Goal: Find specific page/section: Find specific page/section

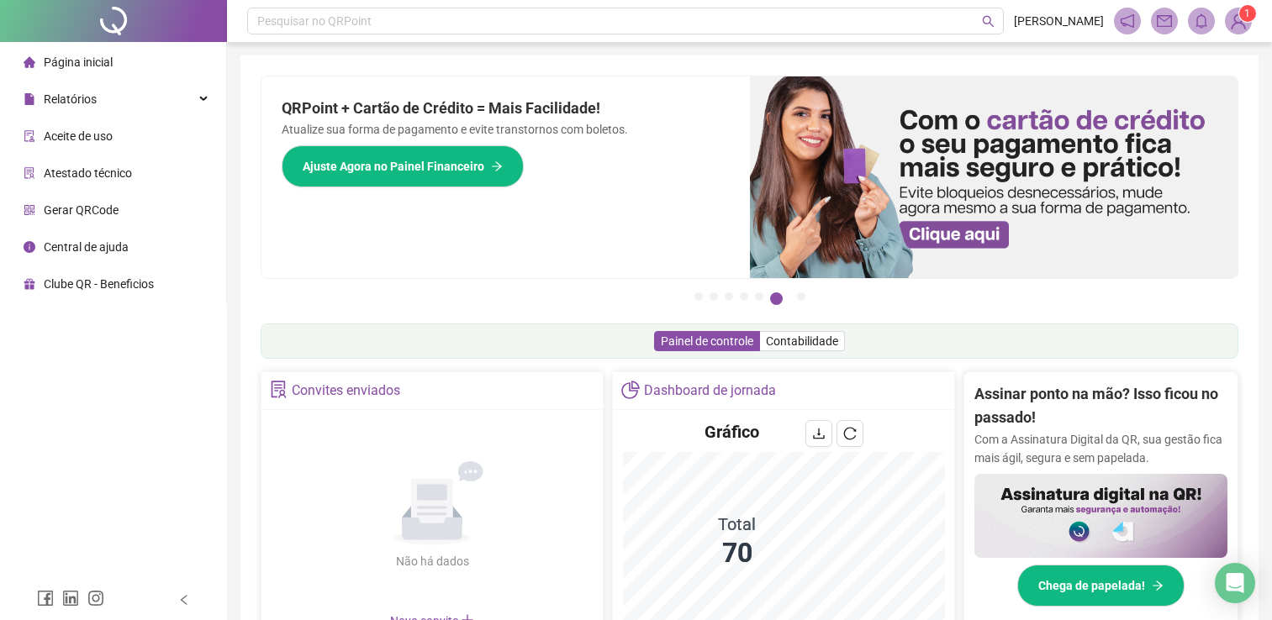
scroll to position [472, 0]
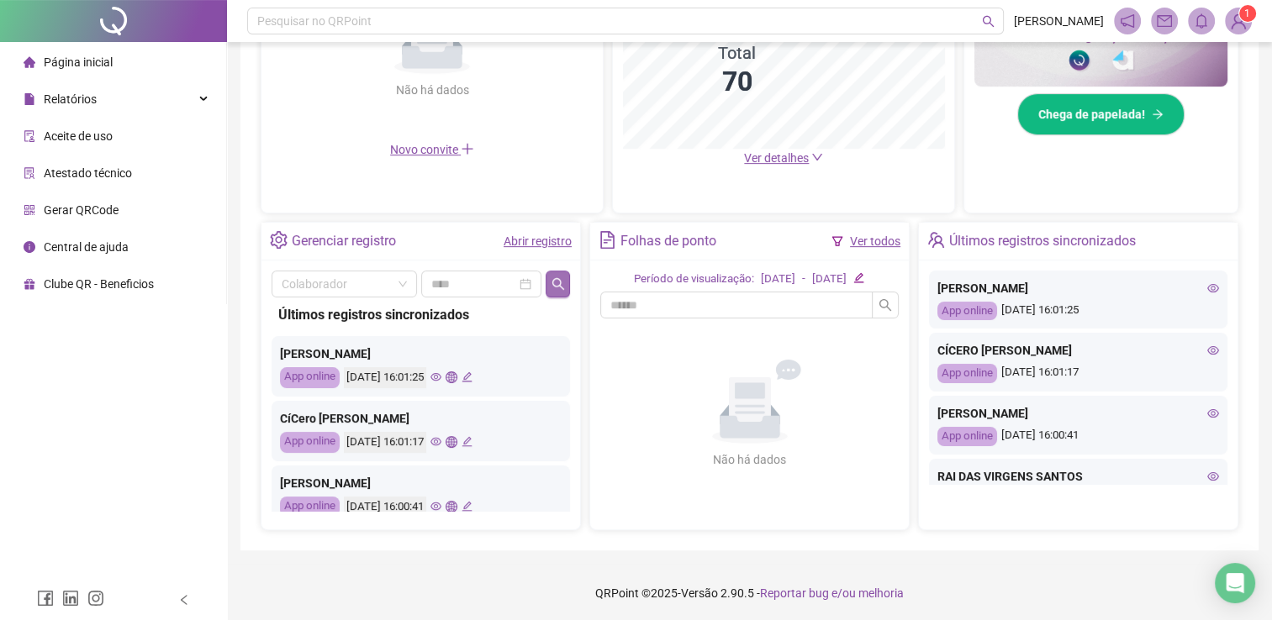
click at [565, 288] on button "button" at bounding box center [558, 284] width 24 height 27
click at [1207, 288] on icon "eye" at bounding box center [1213, 288] width 12 height 12
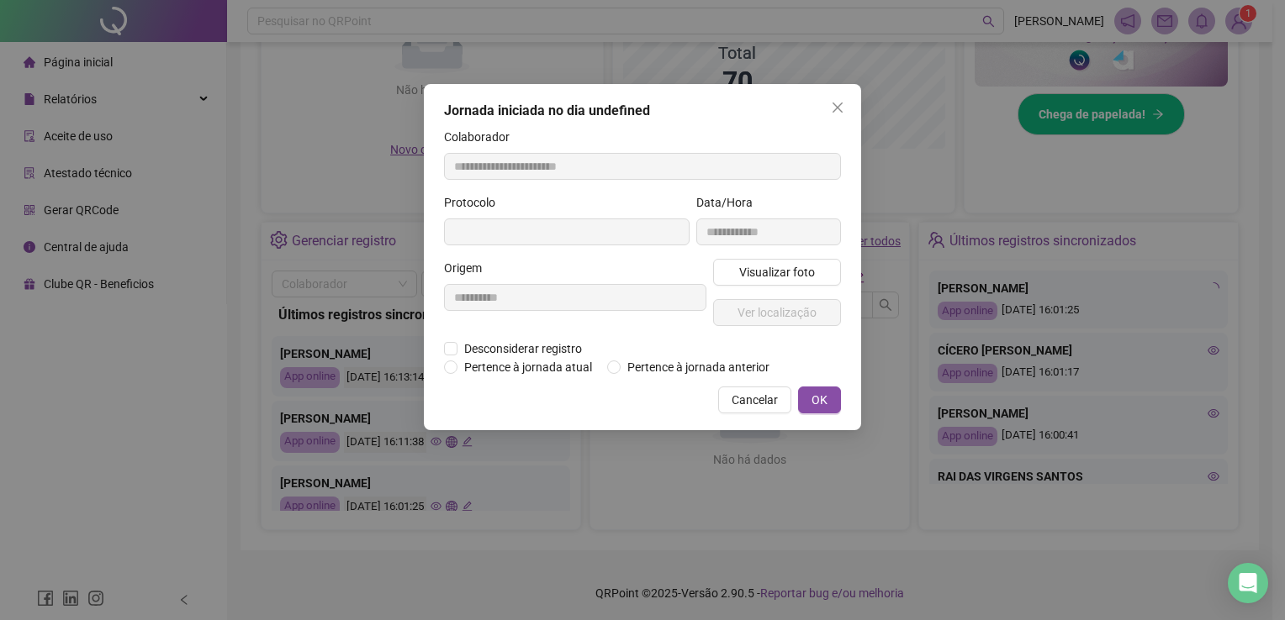
type input "**********"
click at [841, 106] on icon "close" at bounding box center [837, 107] width 13 height 13
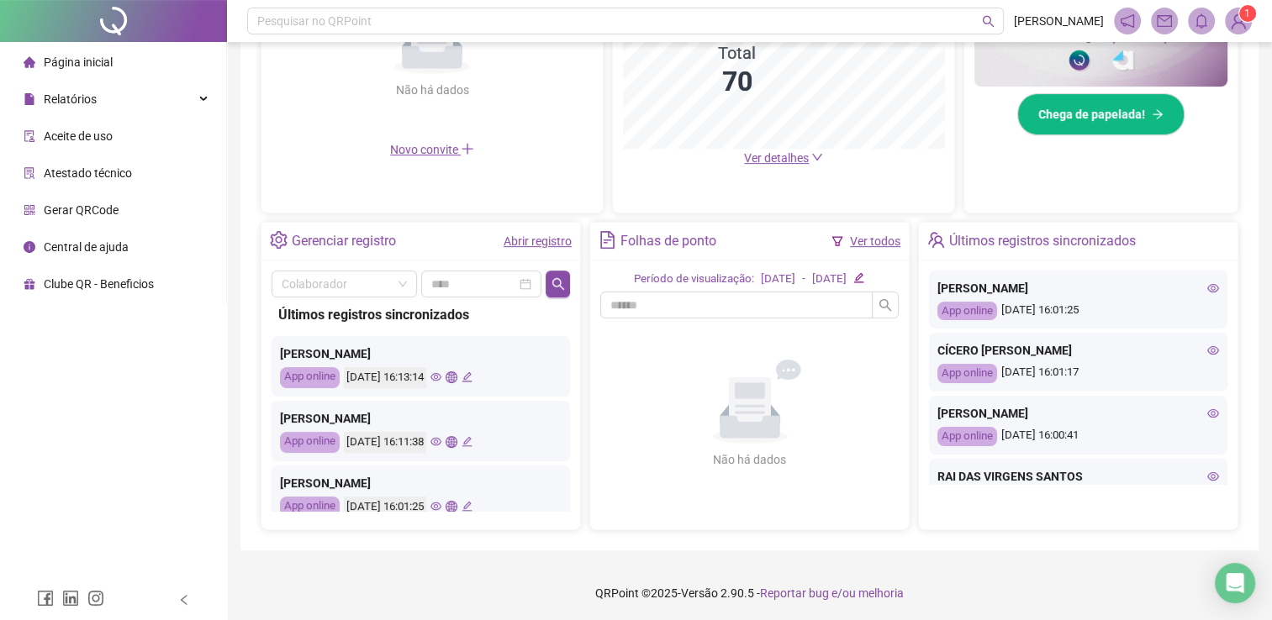
click at [441, 373] on icon "eye" at bounding box center [435, 377] width 11 height 11
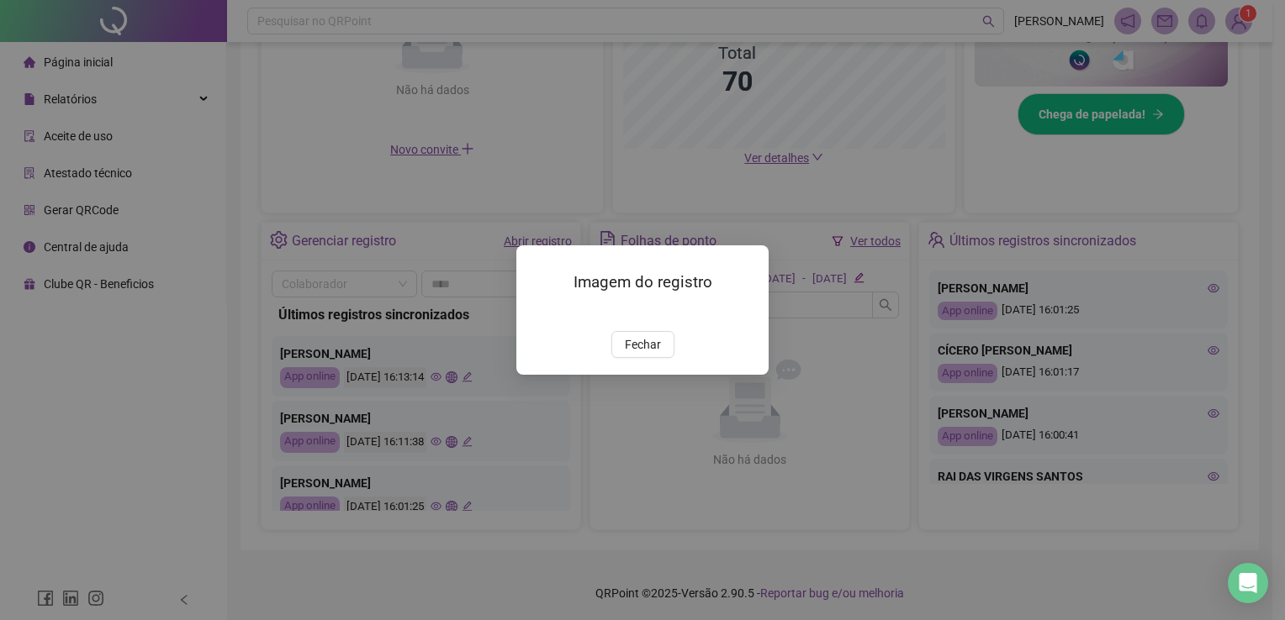
click at [536, 313] on img at bounding box center [536, 313] width 0 height 0
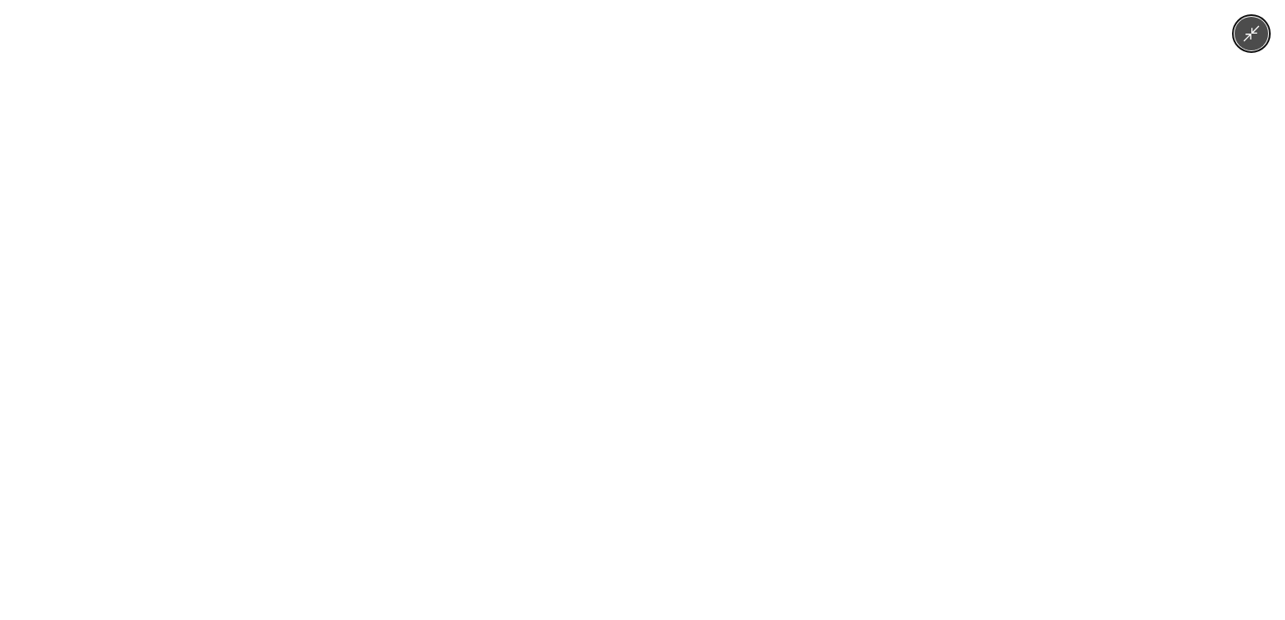
click at [633, 230] on img at bounding box center [642, 310] width 466 height 620
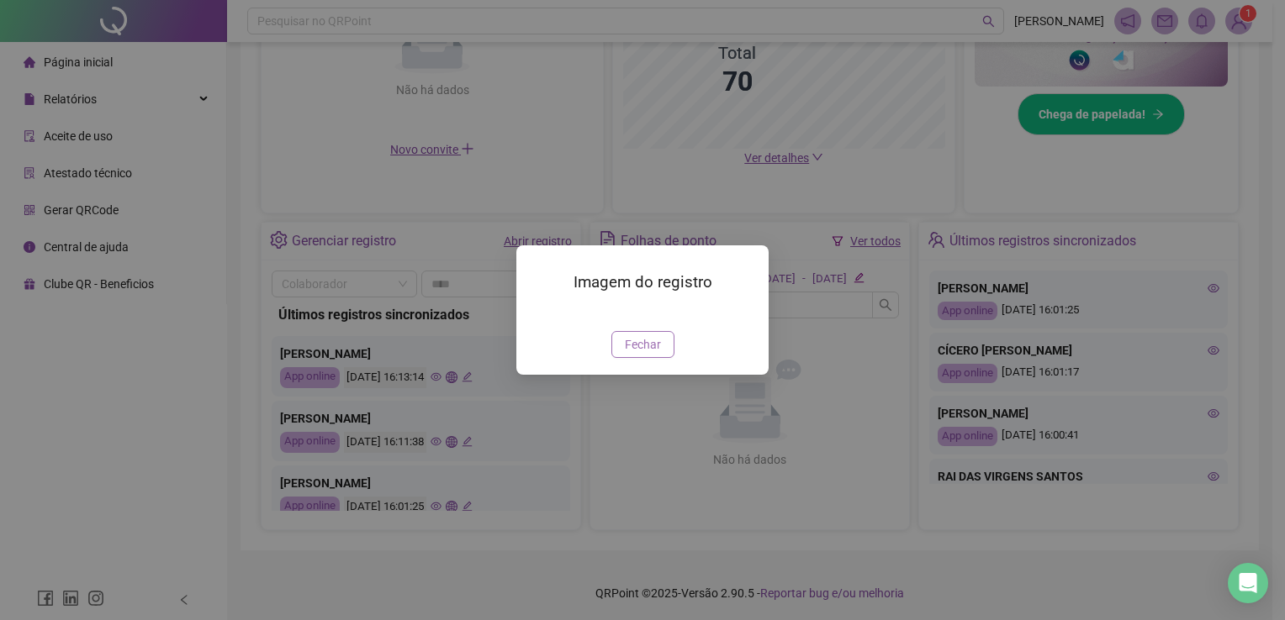
click at [642, 354] on span "Fechar" at bounding box center [643, 344] width 36 height 18
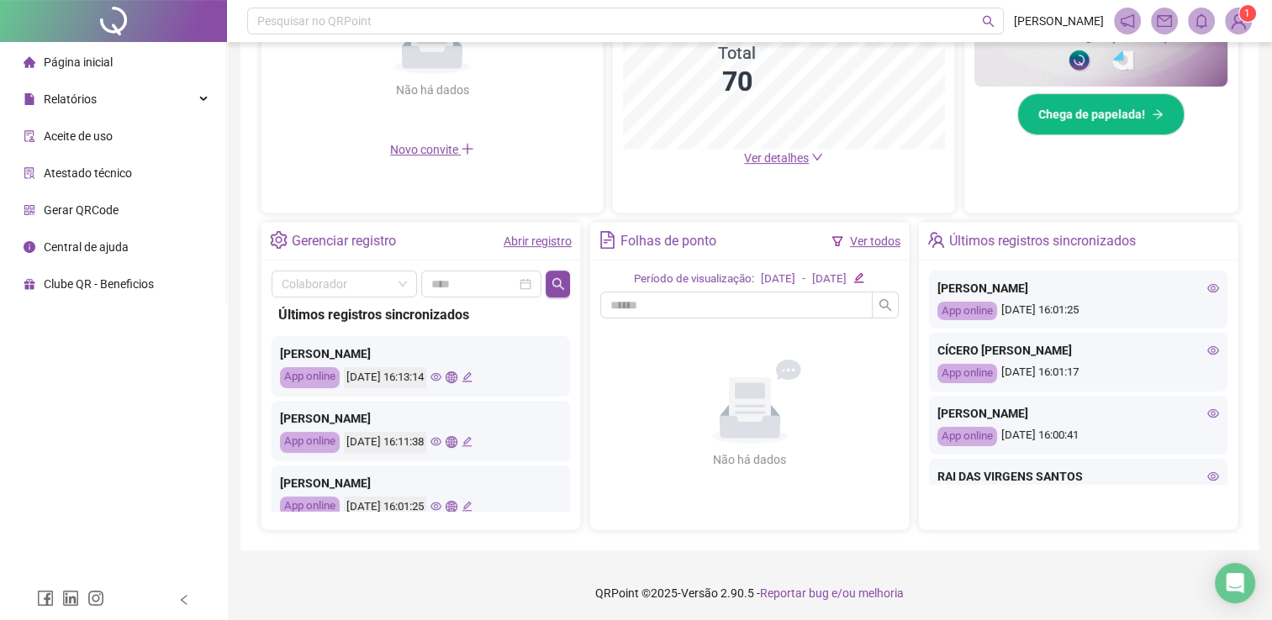
click at [441, 441] on icon "eye" at bounding box center [435, 441] width 11 height 11
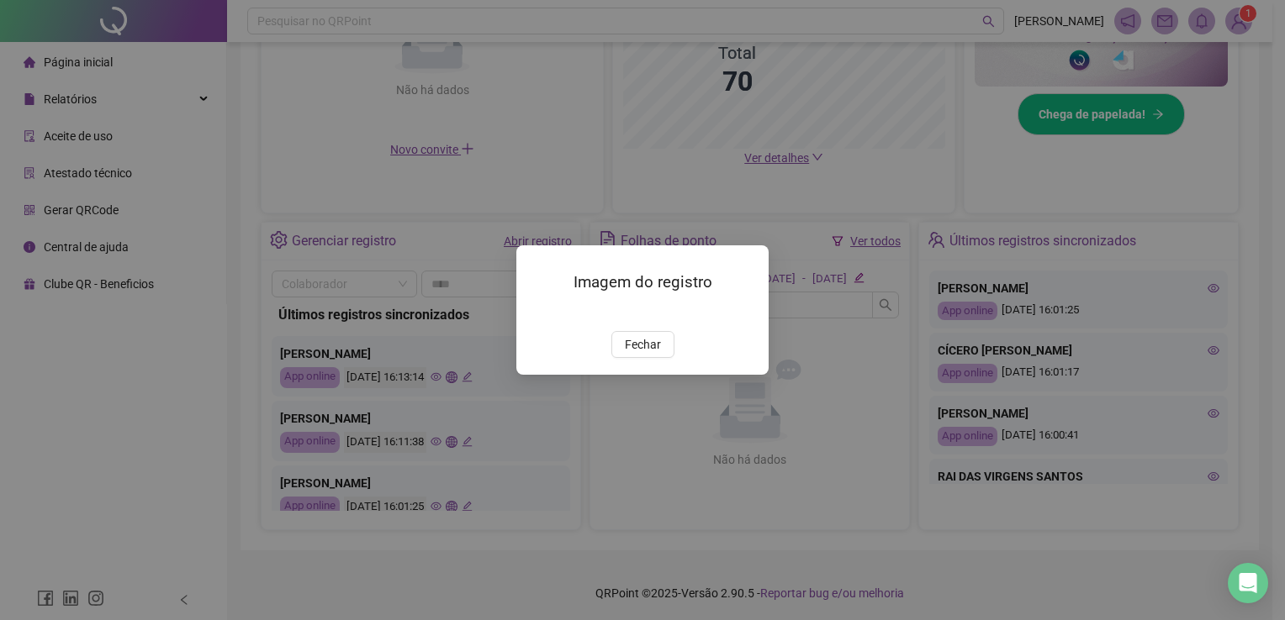
click at [536, 313] on img at bounding box center [536, 313] width 0 height 0
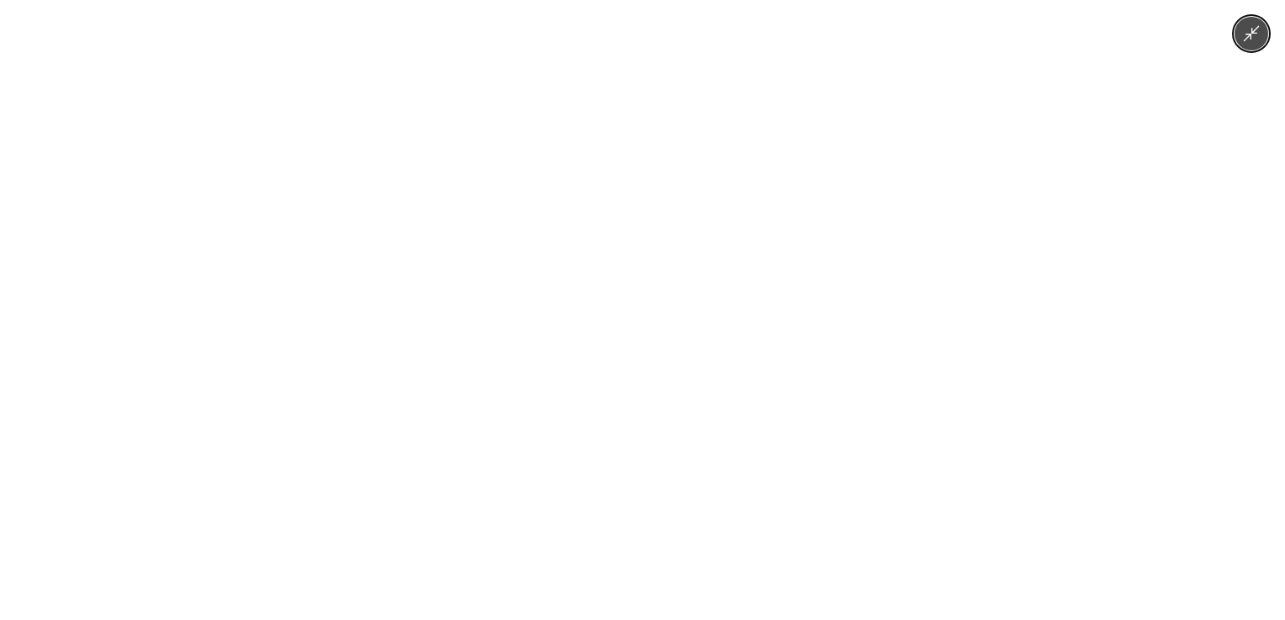
click at [611, 364] on img at bounding box center [642, 310] width 466 height 620
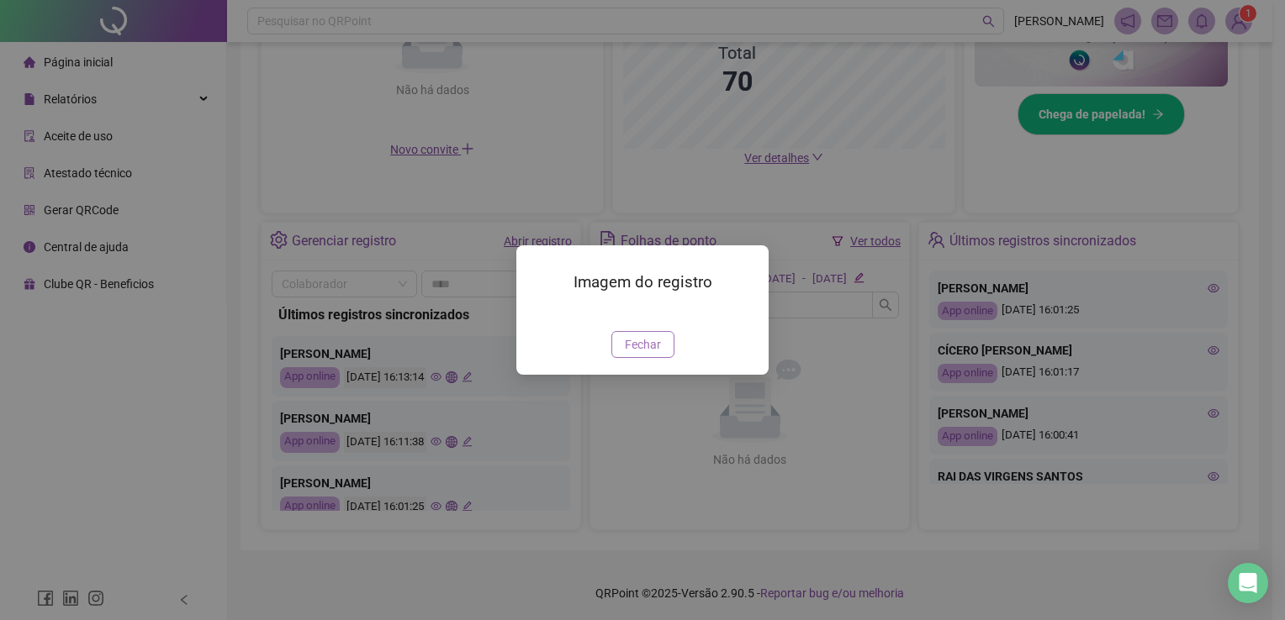
click at [651, 354] on span "Fechar" at bounding box center [643, 344] width 36 height 18
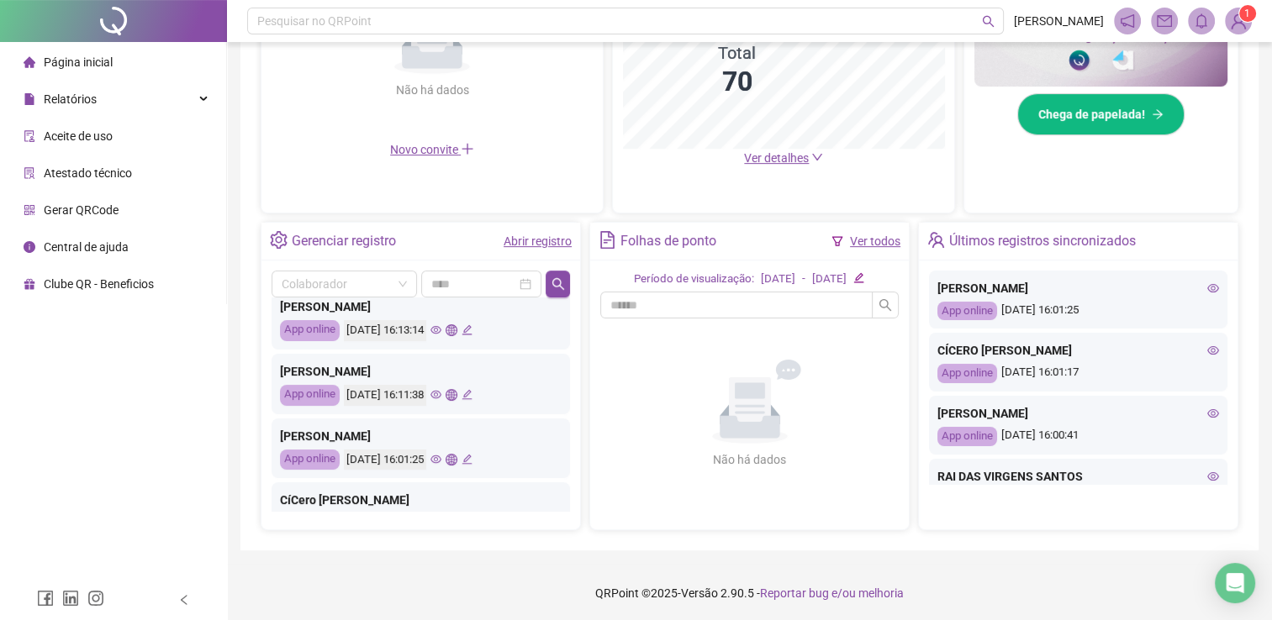
scroll to position [84, 0]
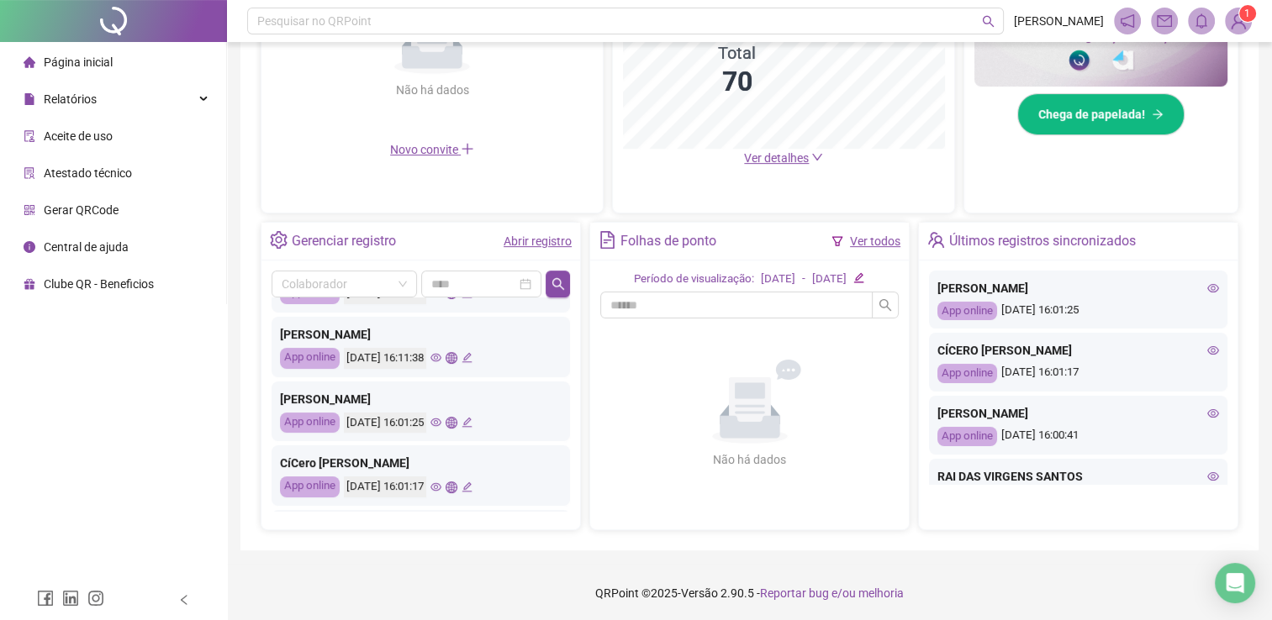
click at [441, 425] on icon "eye" at bounding box center [435, 422] width 11 height 11
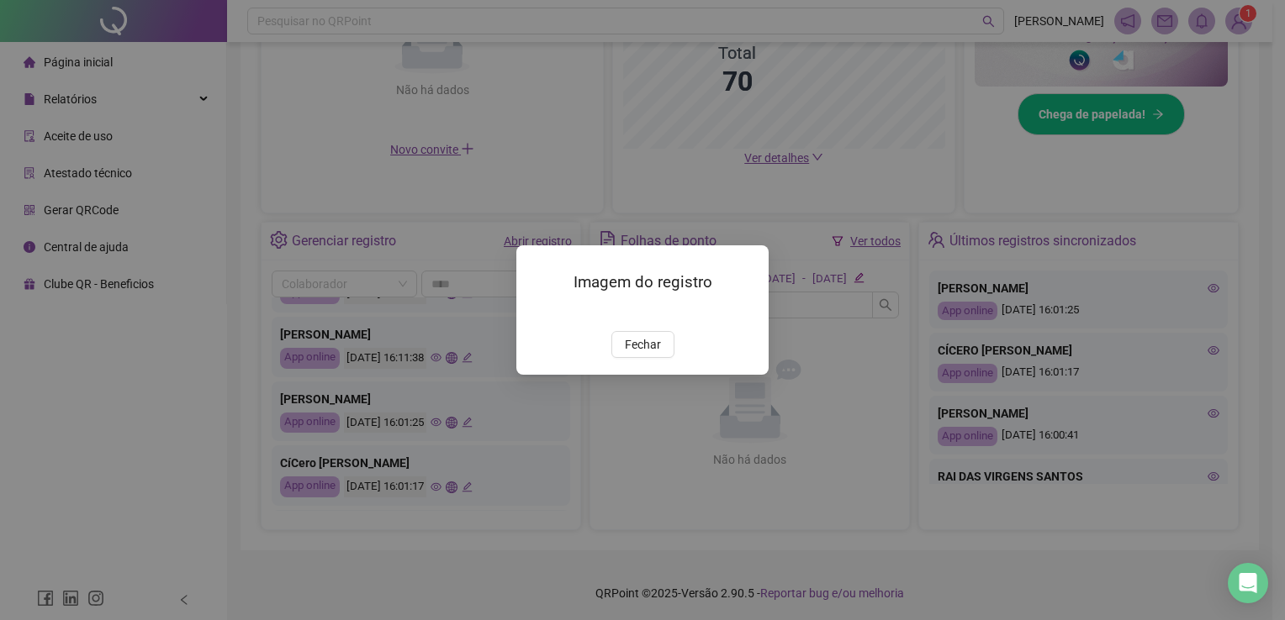
click at [536, 313] on img at bounding box center [536, 313] width 0 height 0
click at [444, 382] on div "Imagem do registro Fechar" at bounding box center [642, 310] width 1285 height 620
click at [641, 354] on span "Fechar" at bounding box center [643, 344] width 36 height 18
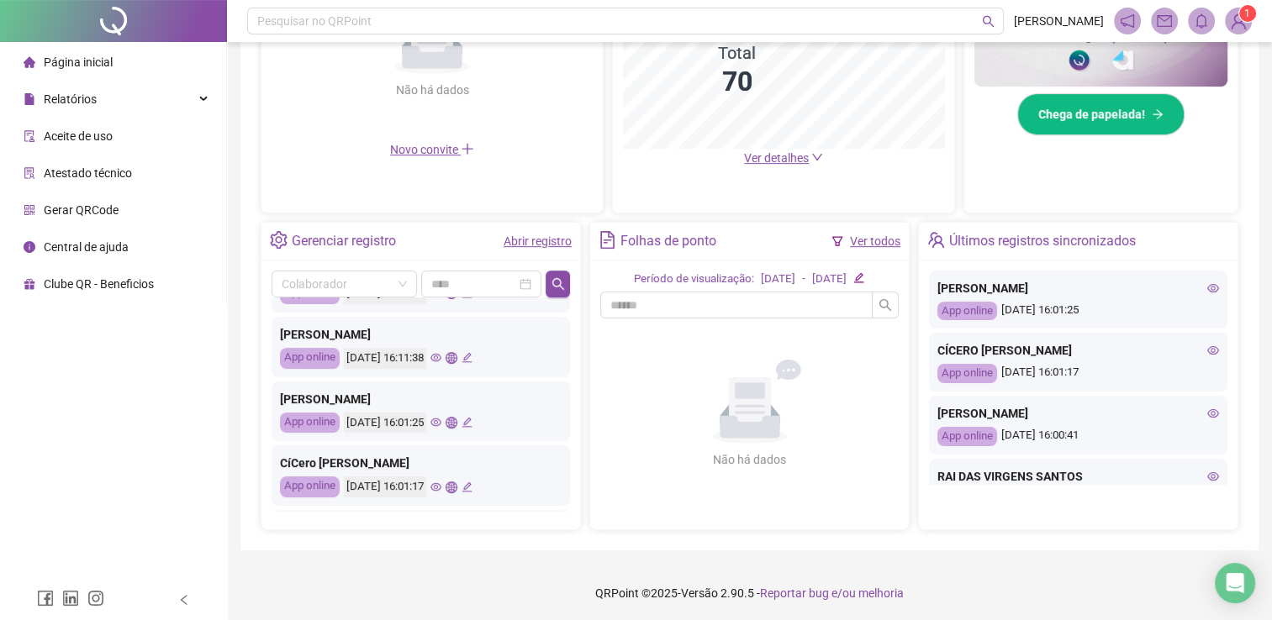
click at [441, 487] on icon "eye" at bounding box center [435, 487] width 11 height 8
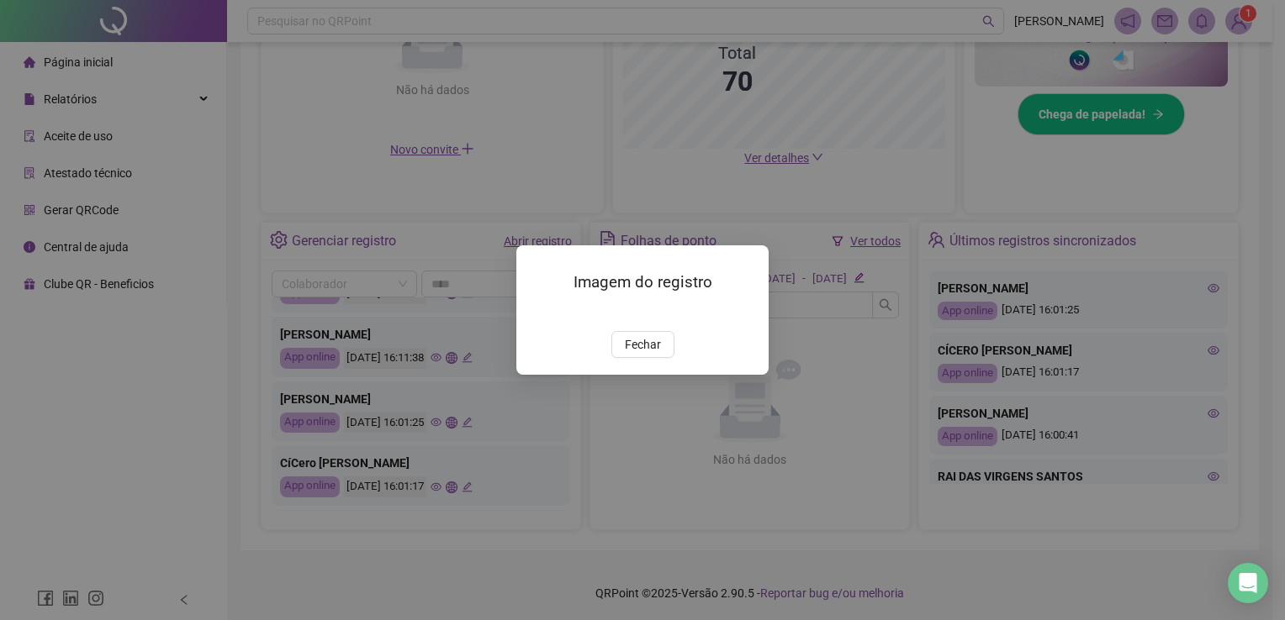
click at [536, 313] on img at bounding box center [536, 313] width 0 height 0
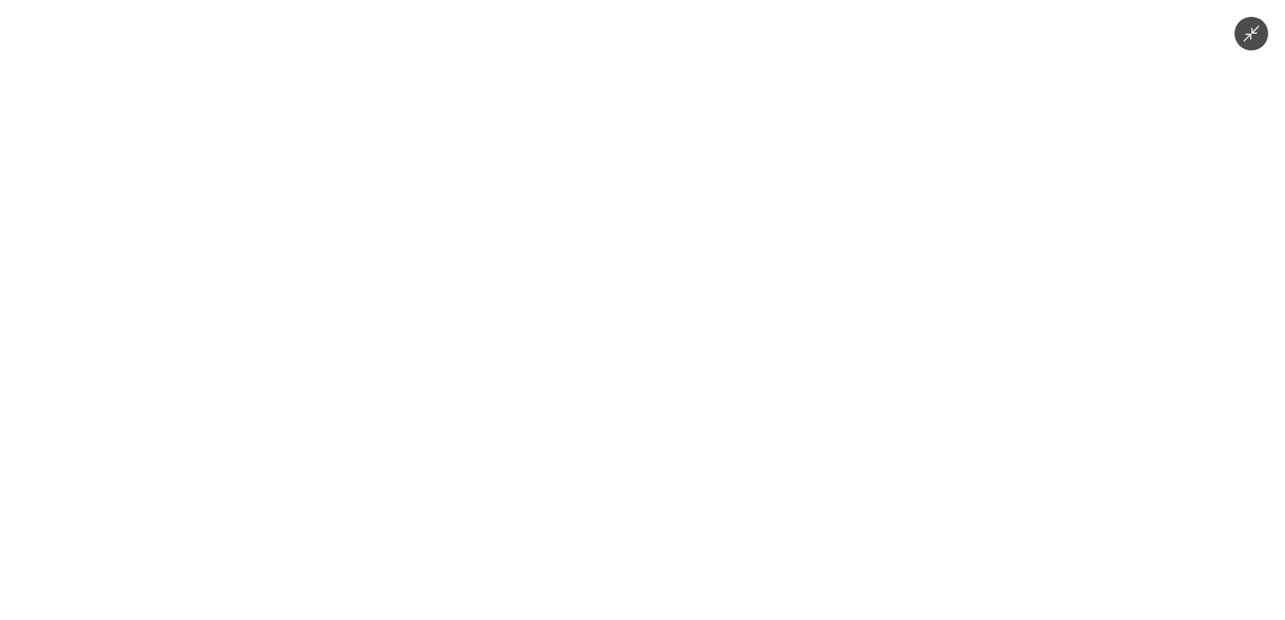
click at [598, 373] on img at bounding box center [642, 310] width 287 height 620
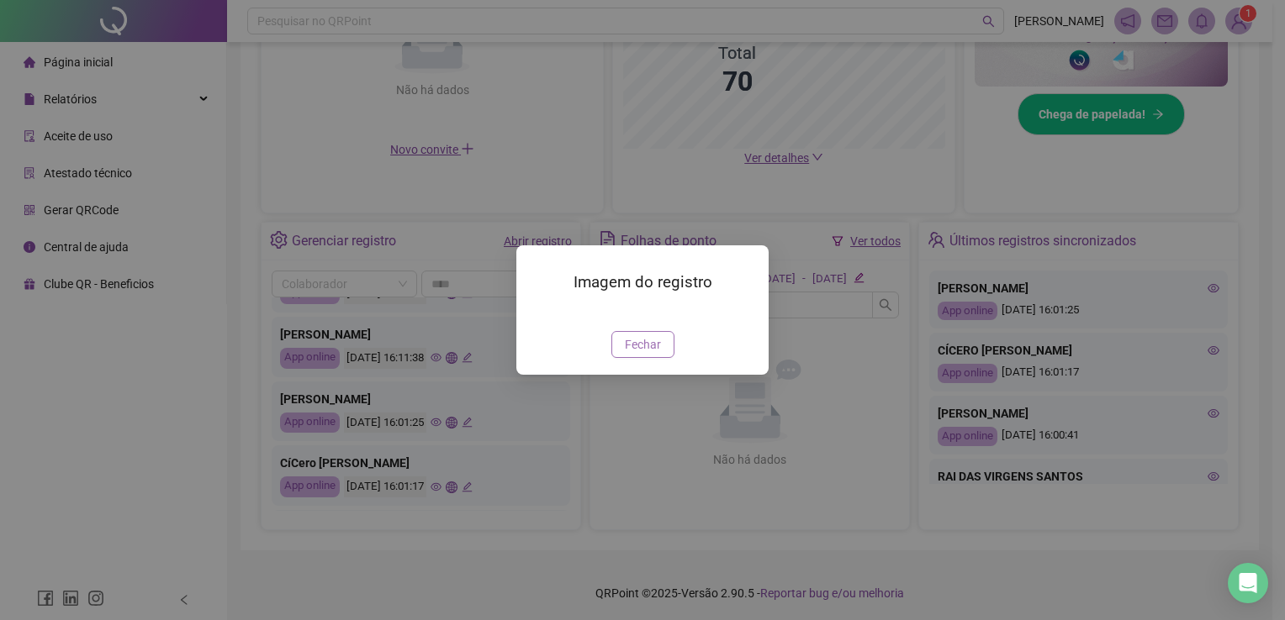
click at [643, 354] on span "Fechar" at bounding box center [643, 344] width 36 height 18
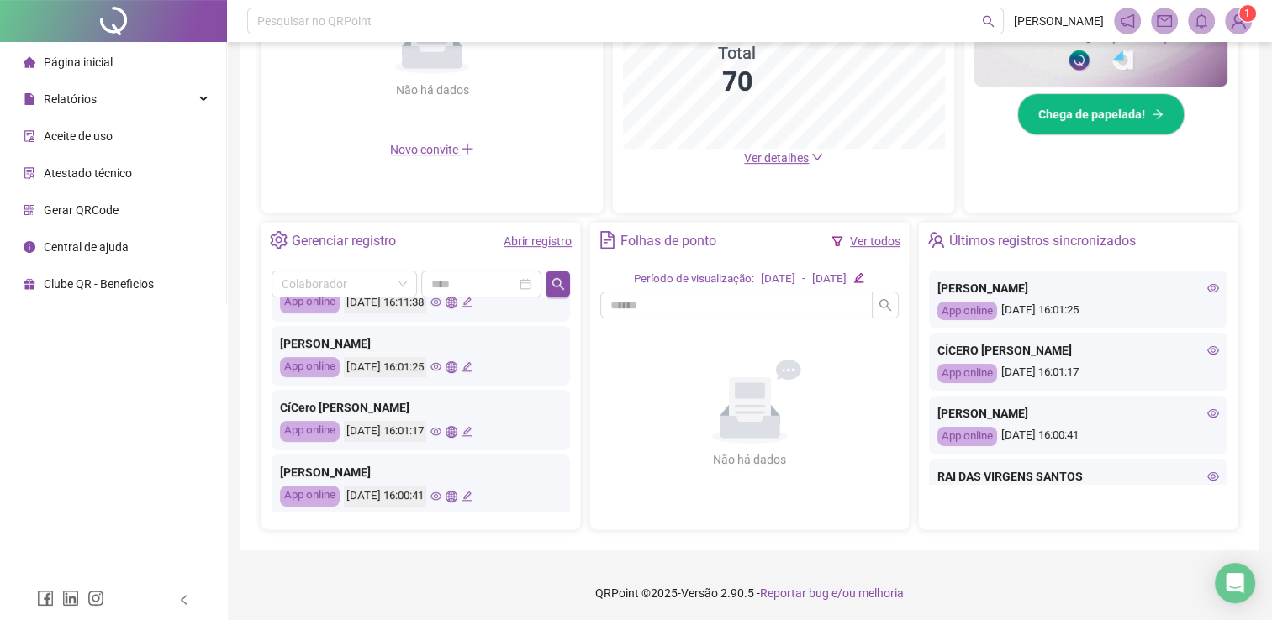
scroll to position [252, 0]
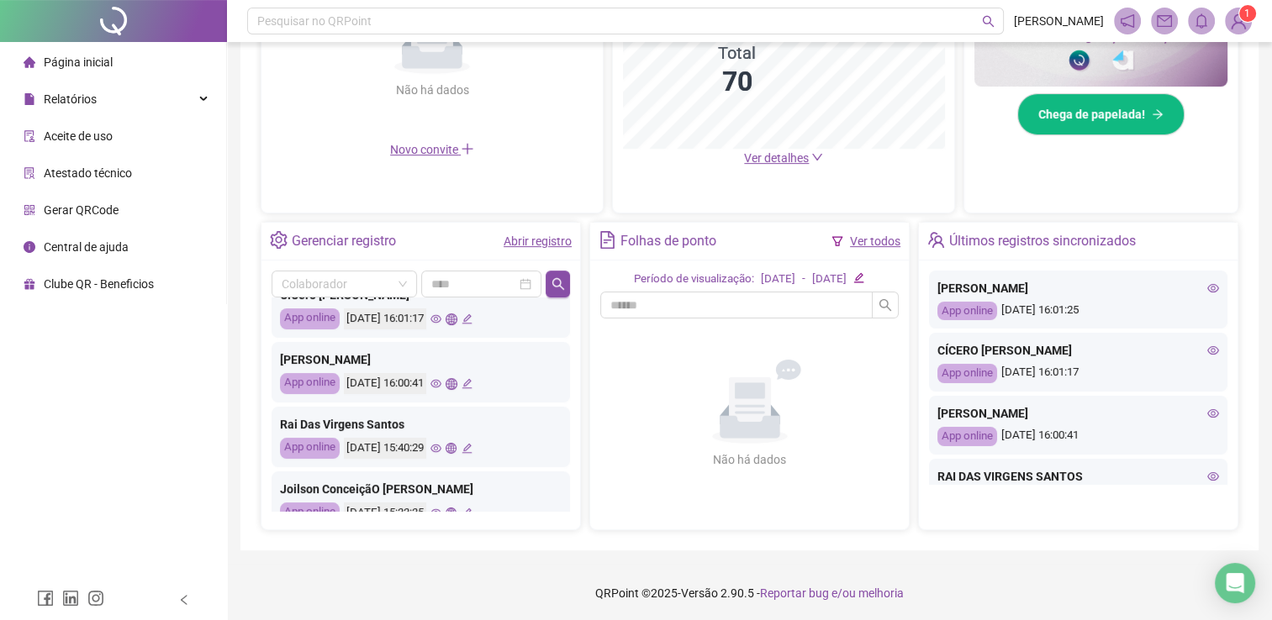
click at [468, 379] on div "[DATE] 16:00:41" at bounding box center [408, 383] width 129 height 21
click at [441, 388] on icon "eye" at bounding box center [435, 383] width 11 height 11
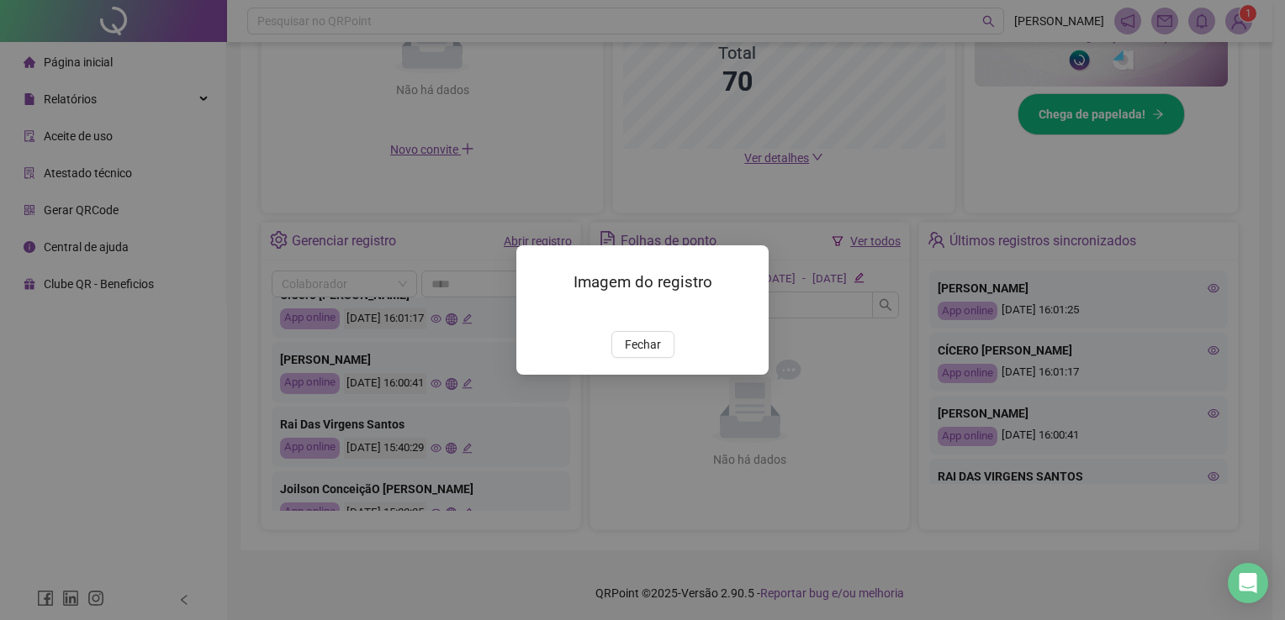
click at [536, 313] on img at bounding box center [536, 313] width 0 height 0
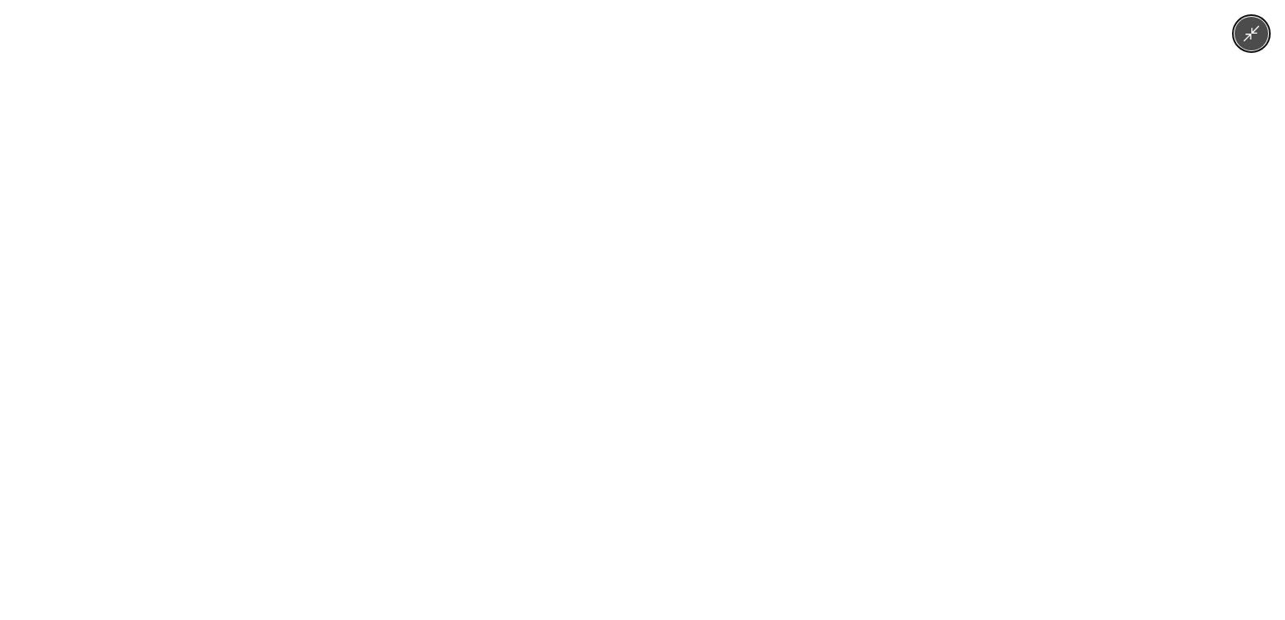
click at [1251, 43] on button "Minimize image" at bounding box center [1251, 34] width 34 height 34
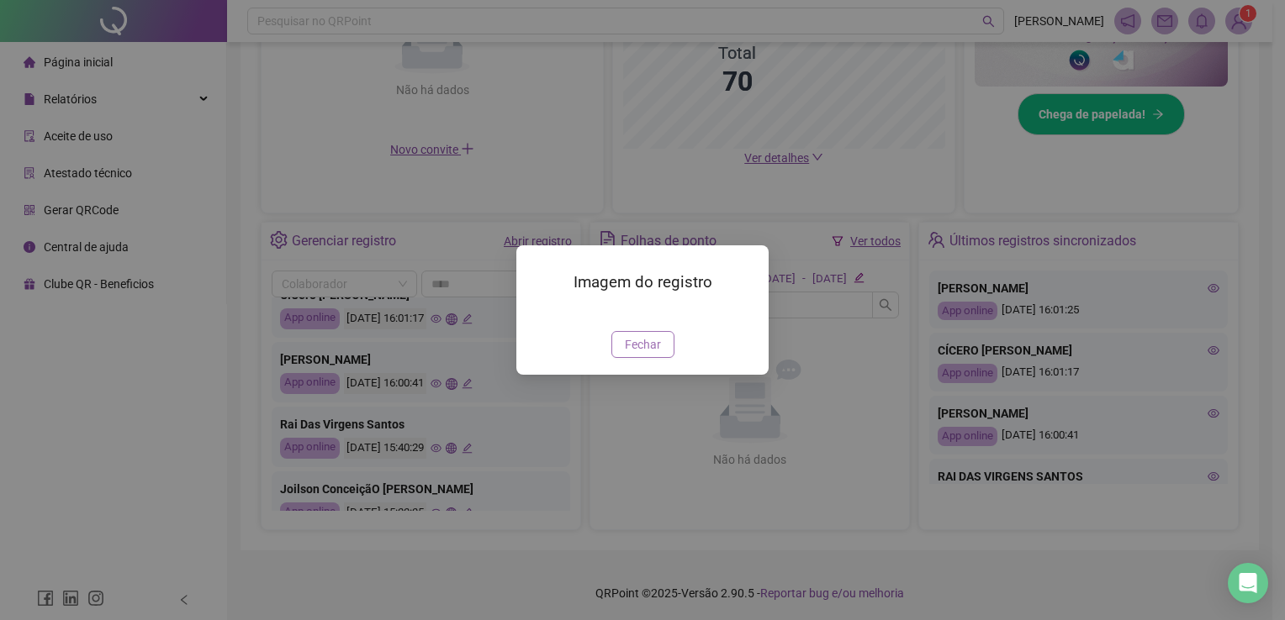
click at [620, 358] on button "Fechar" at bounding box center [642, 344] width 63 height 27
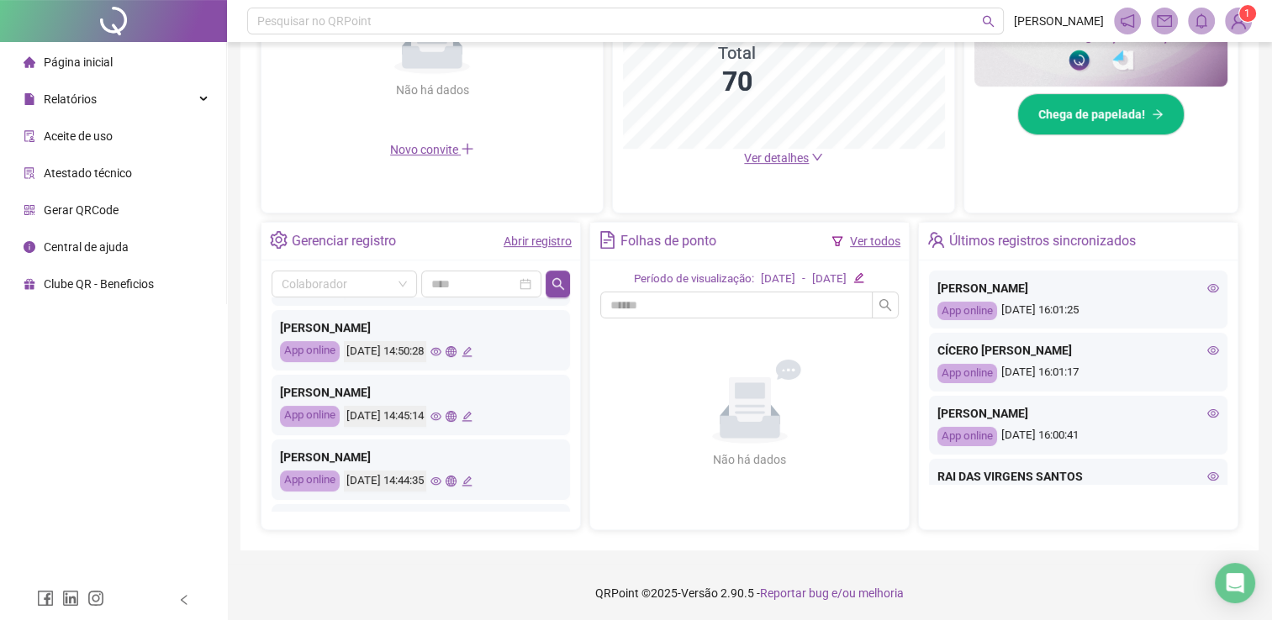
scroll to position [790, 0]
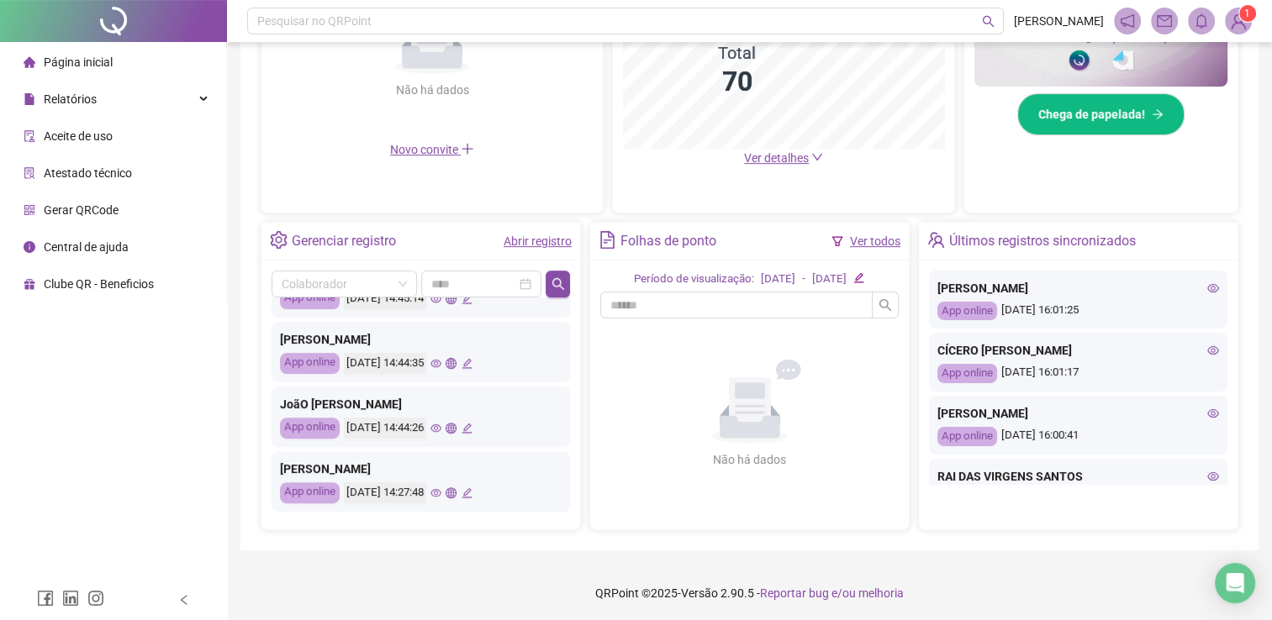
click at [441, 489] on icon "eye" at bounding box center [435, 492] width 11 height 8
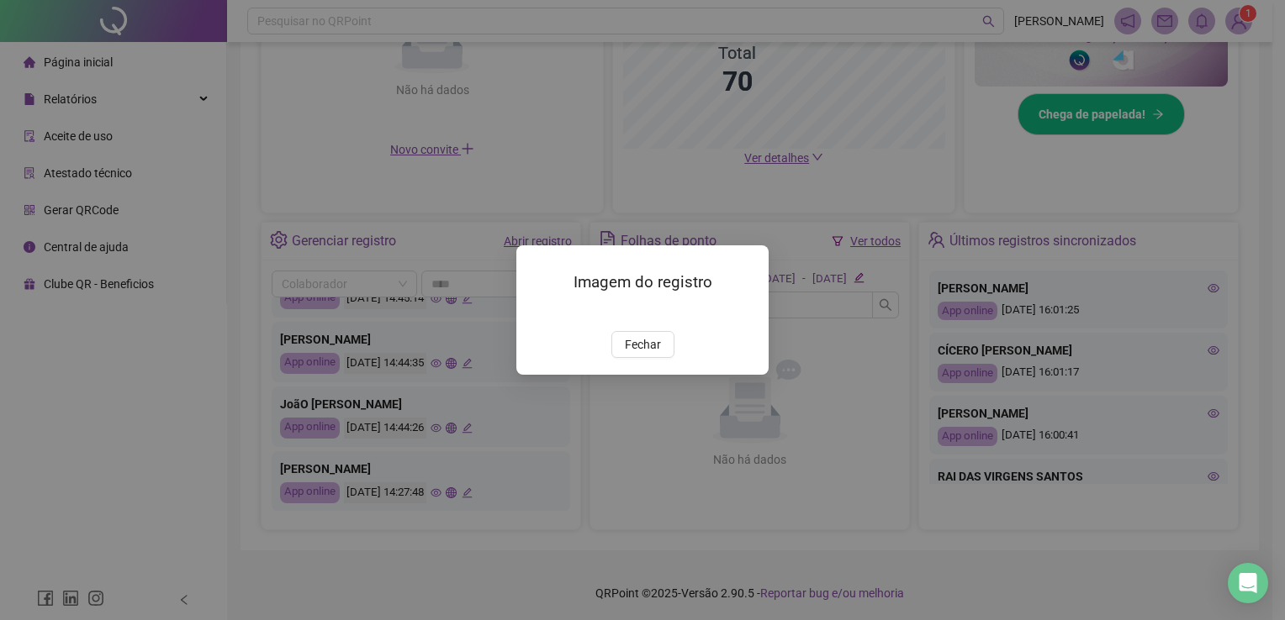
click at [536, 313] on img at bounding box center [536, 313] width 0 height 0
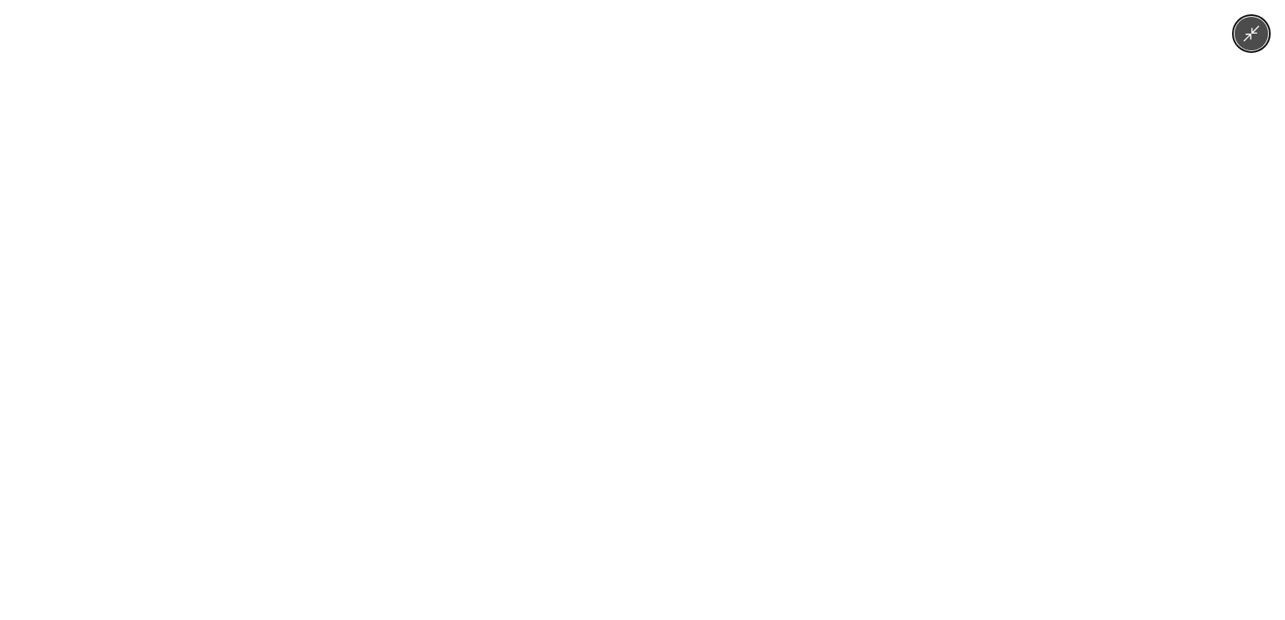
click at [625, 332] on img at bounding box center [642, 310] width 466 height 620
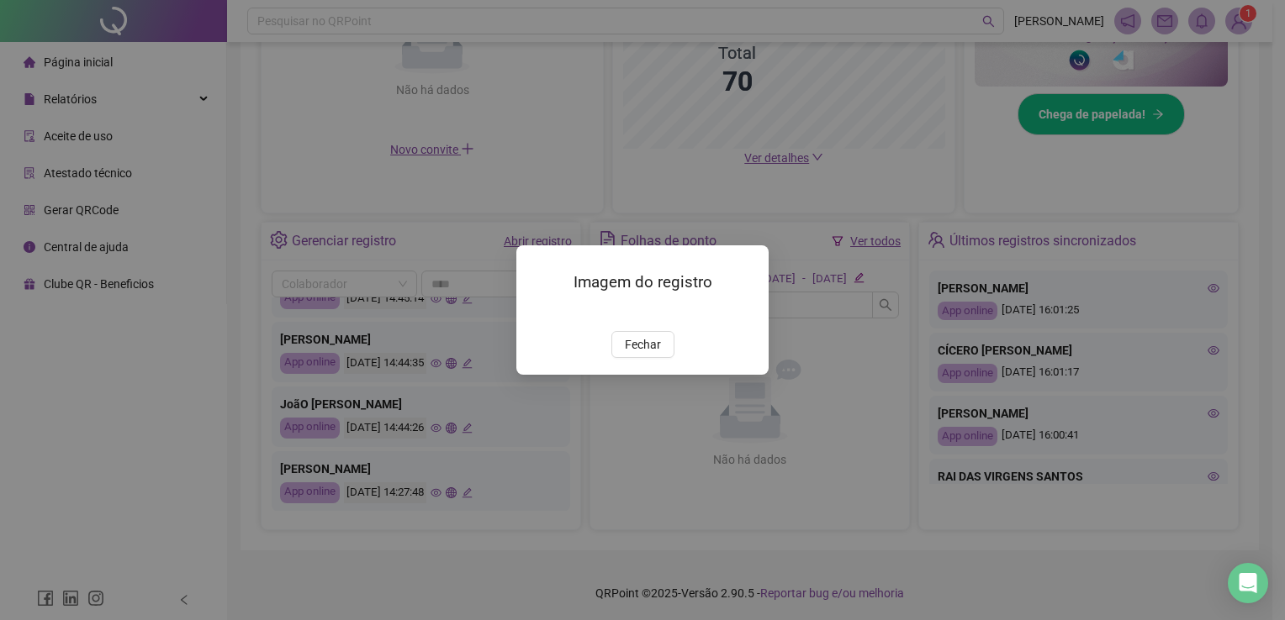
click at [536, 313] on img at bounding box center [536, 313] width 0 height 0
click at [637, 354] on span "Fechar" at bounding box center [643, 344] width 36 height 18
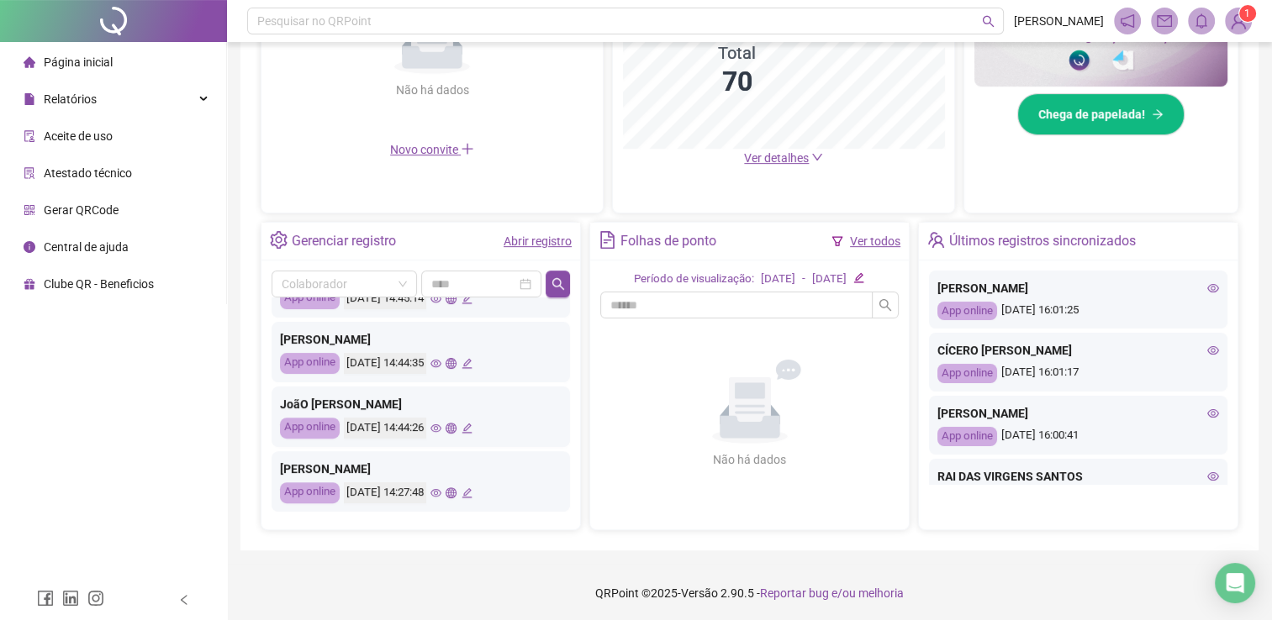
click at [441, 423] on icon "eye" at bounding box center [435, 428] width 11 height 11
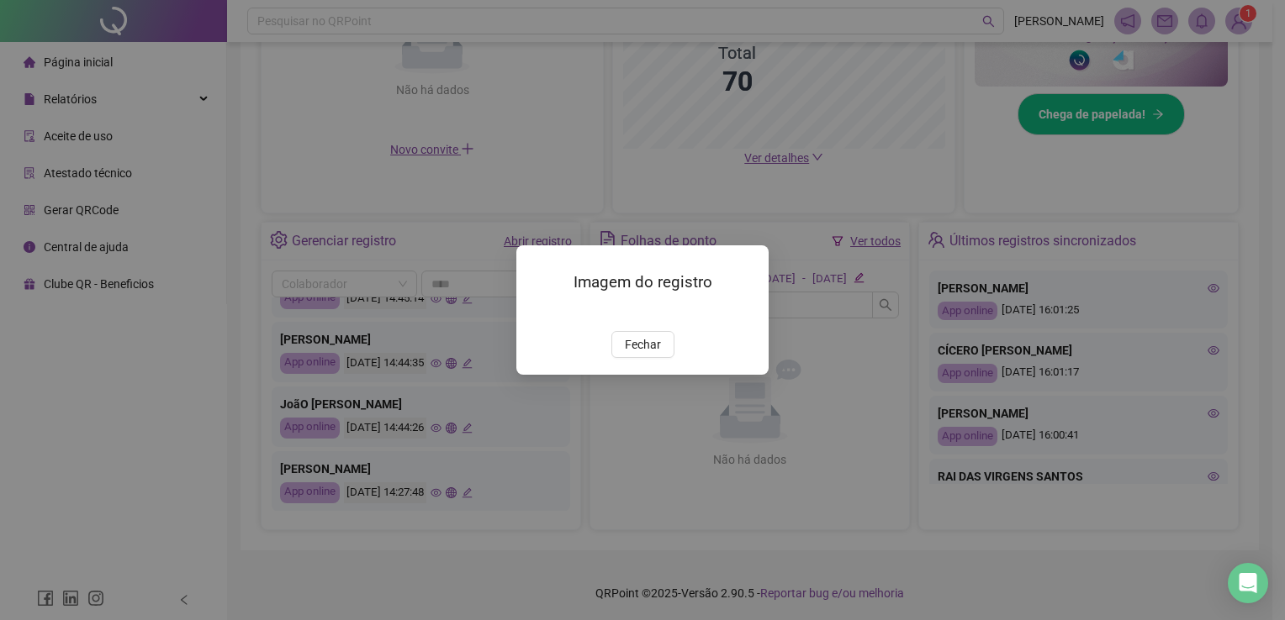
click at [536, 313] on img at bounding box center [536, 313] width 0 height 0
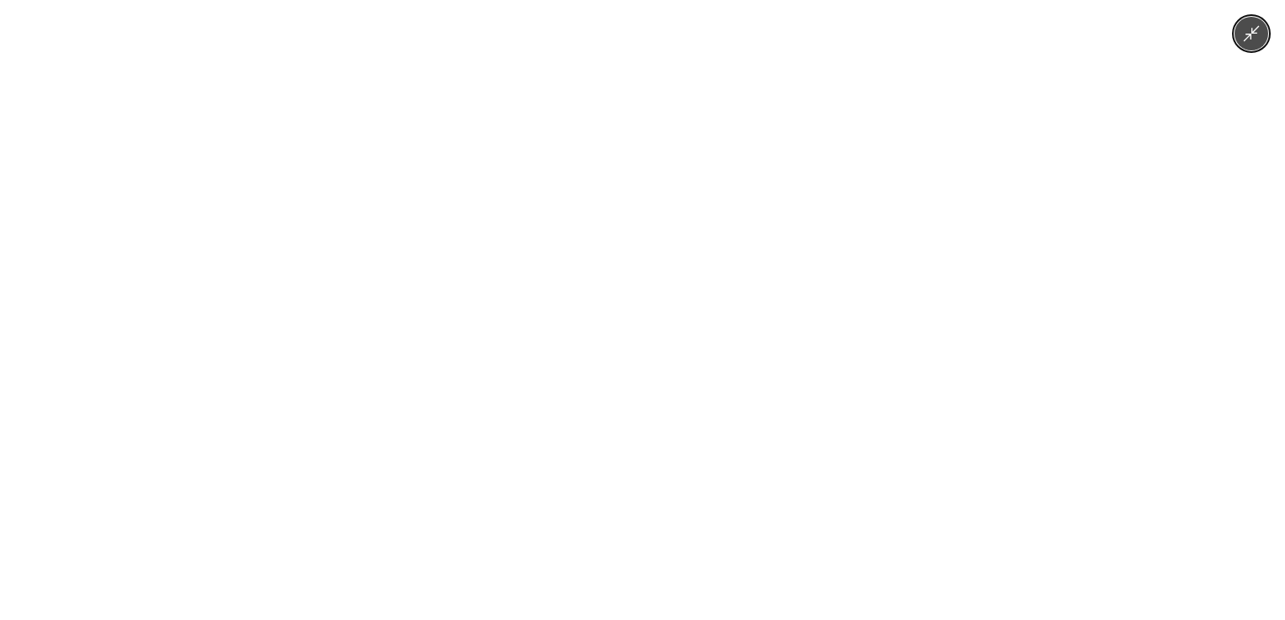
click at [721, 451] on img at bounding box center [642, 310] width 287 height 620
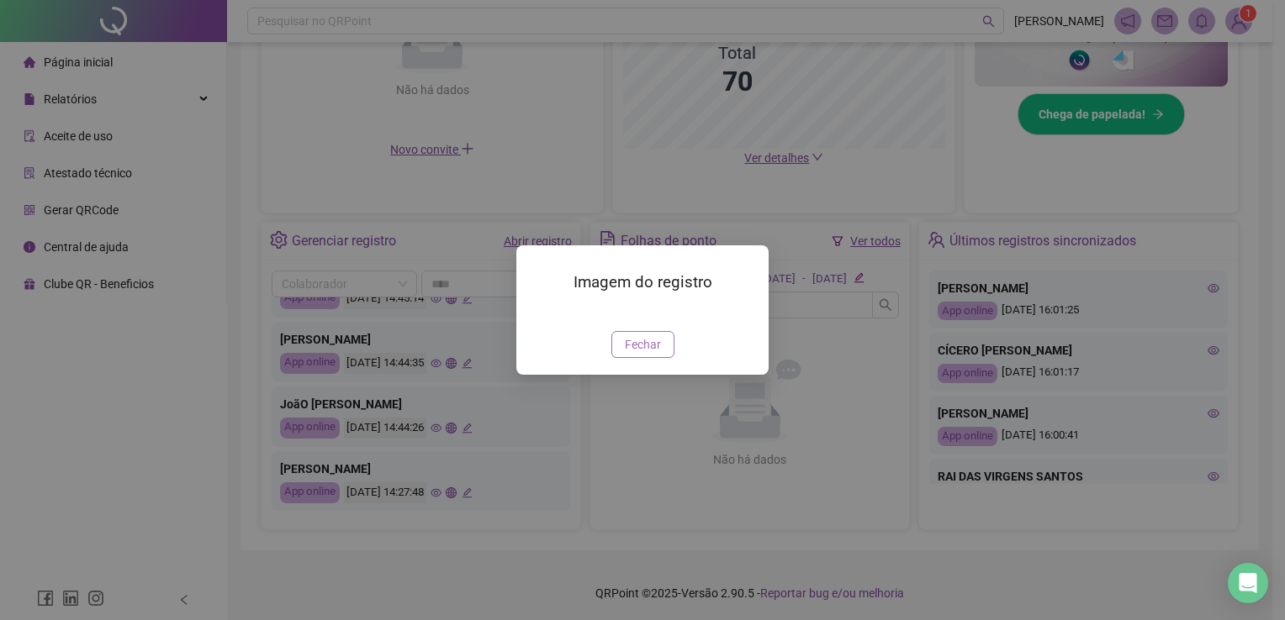
click at [640, 354] on span "Fechar" at bounding box center [643, 344] width 36 height 18
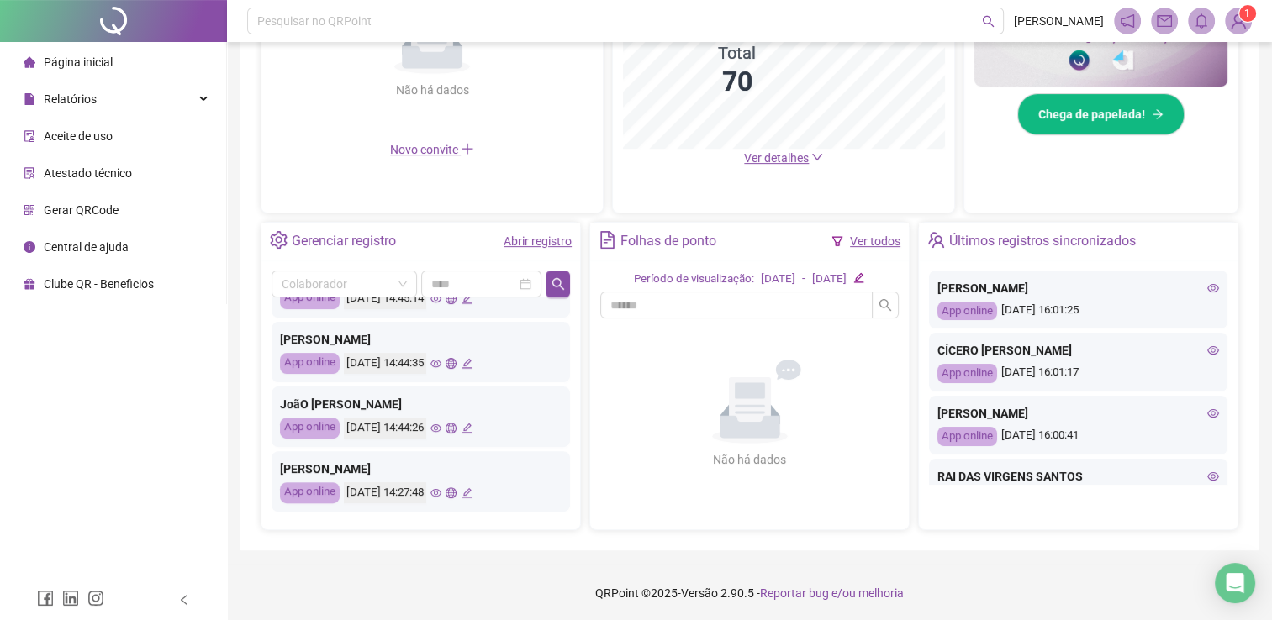
click at [441, 361] on icon "eye" at bounding box center [435, 363] width 11 height 11
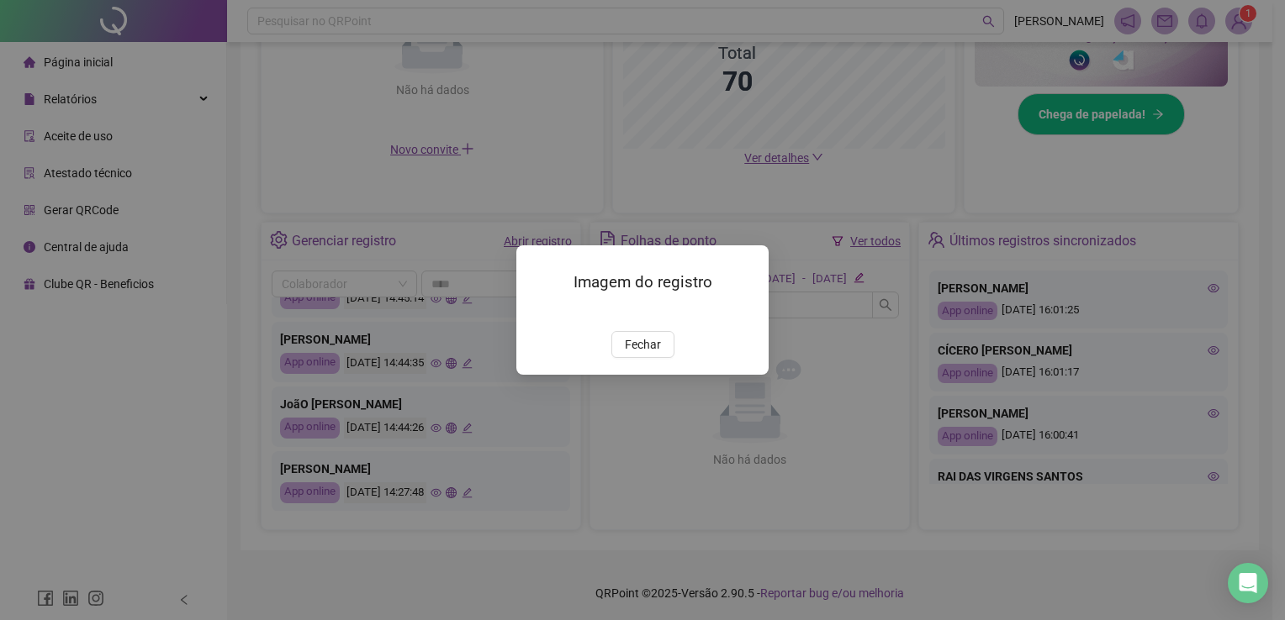
click at [536, 313] on img at bounding box center [536, 313] width 0 height 0
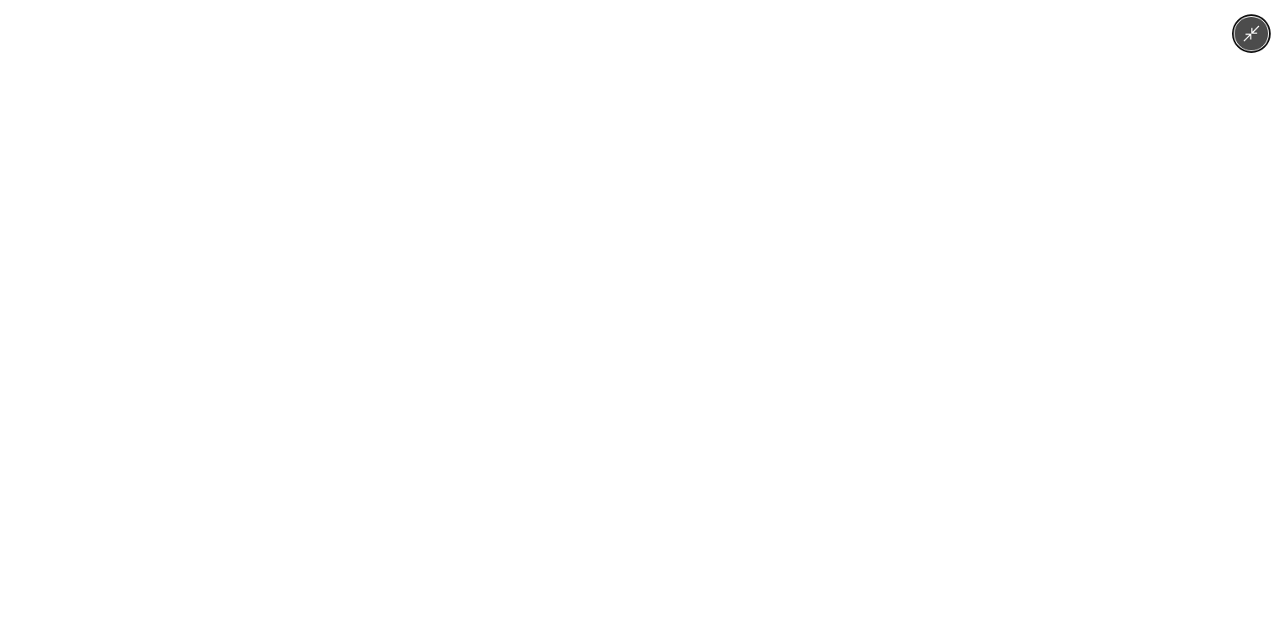
click at [641, 312] on img at bounding box center [642, 310] width 466 height 620
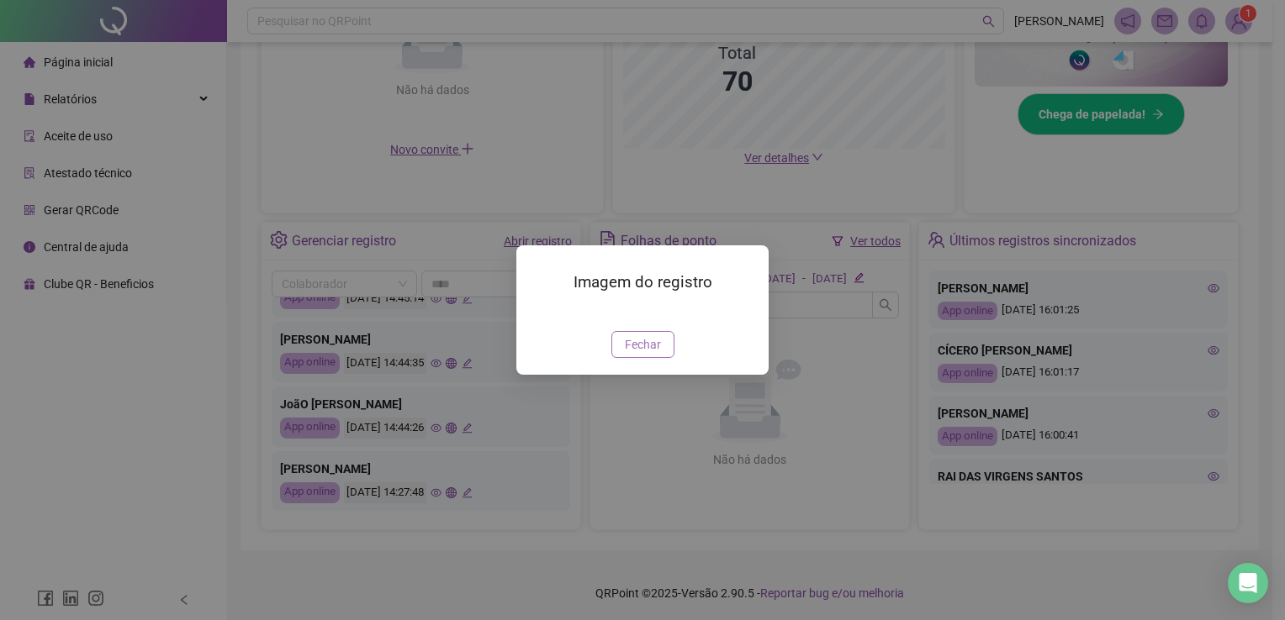
click at [642, 354] on span "Fechar" at bounding box center [643, 344] width 36 height 18
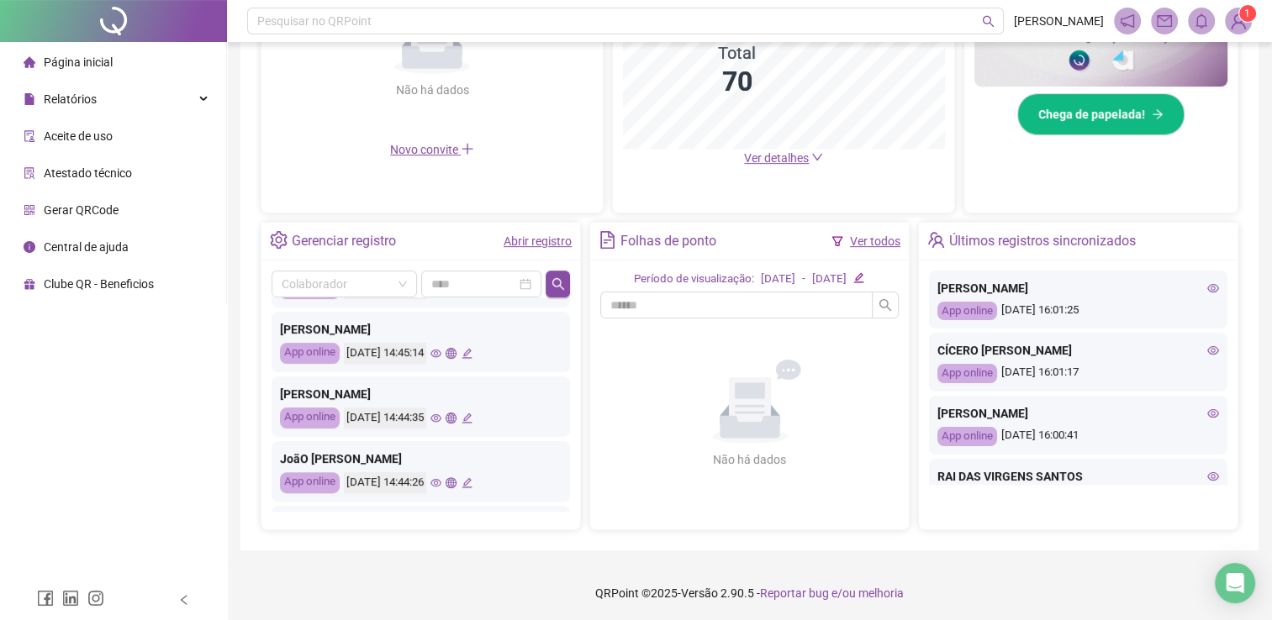
scroll to position [706, 0]
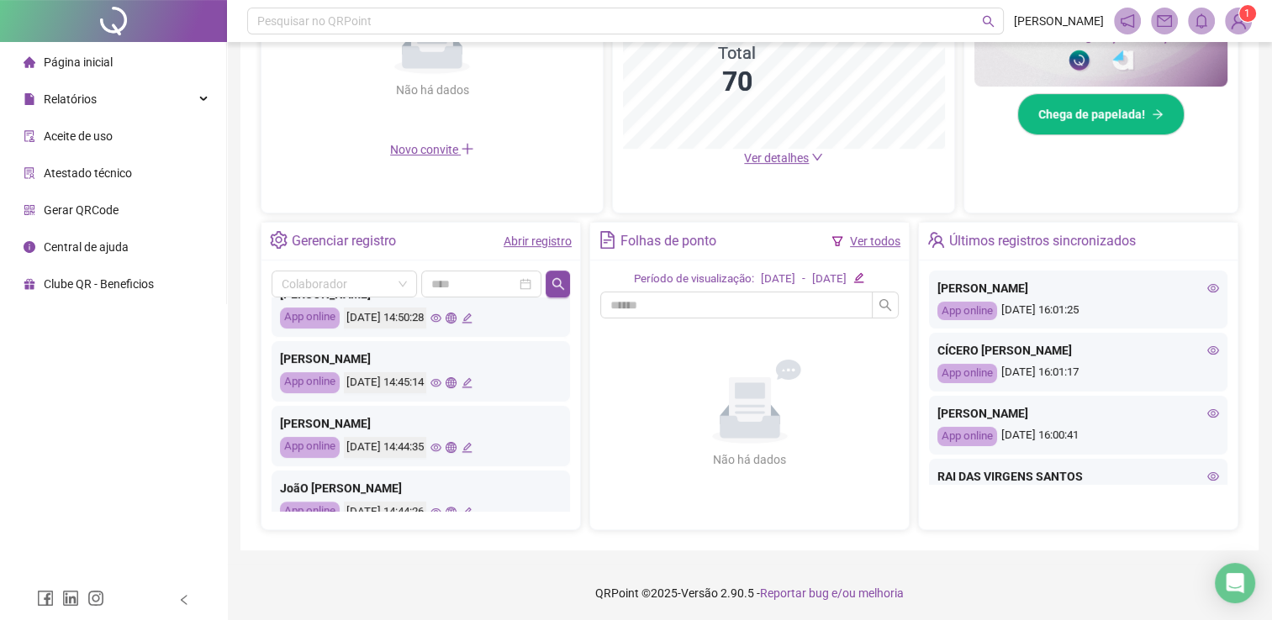
click at [441, 381] on icon "eye" at bounding box center [435, 382] width 11 height 11
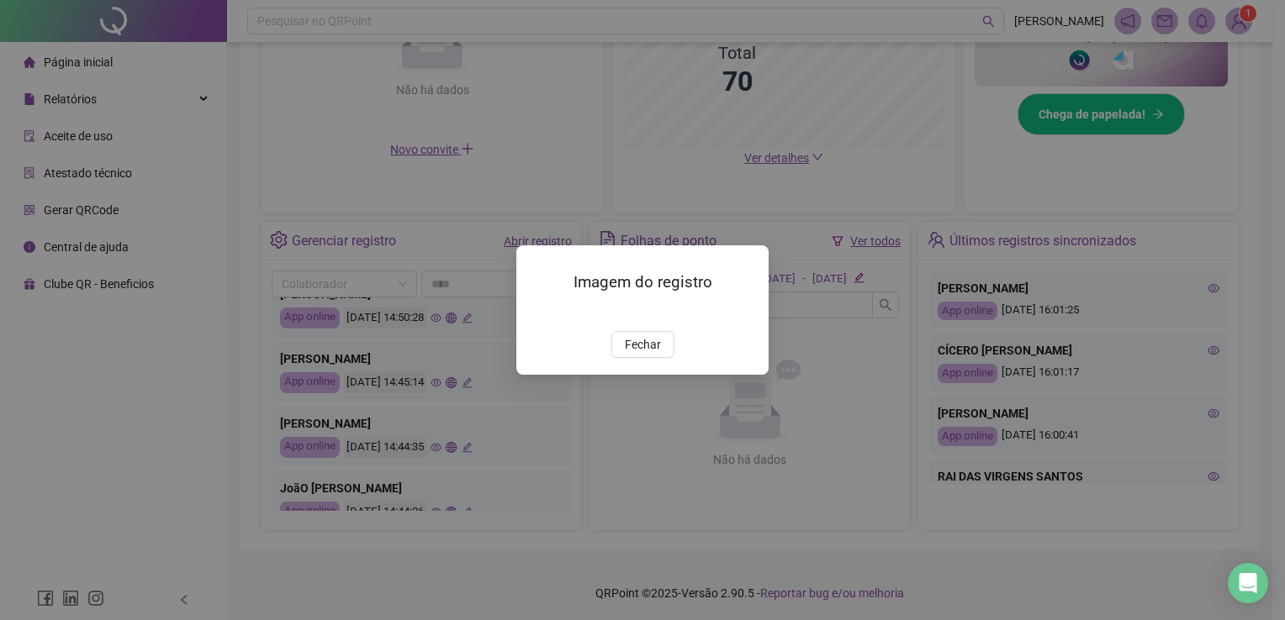
click at [536, 313] on img at bounding box center [536, 313] width 0 height 0
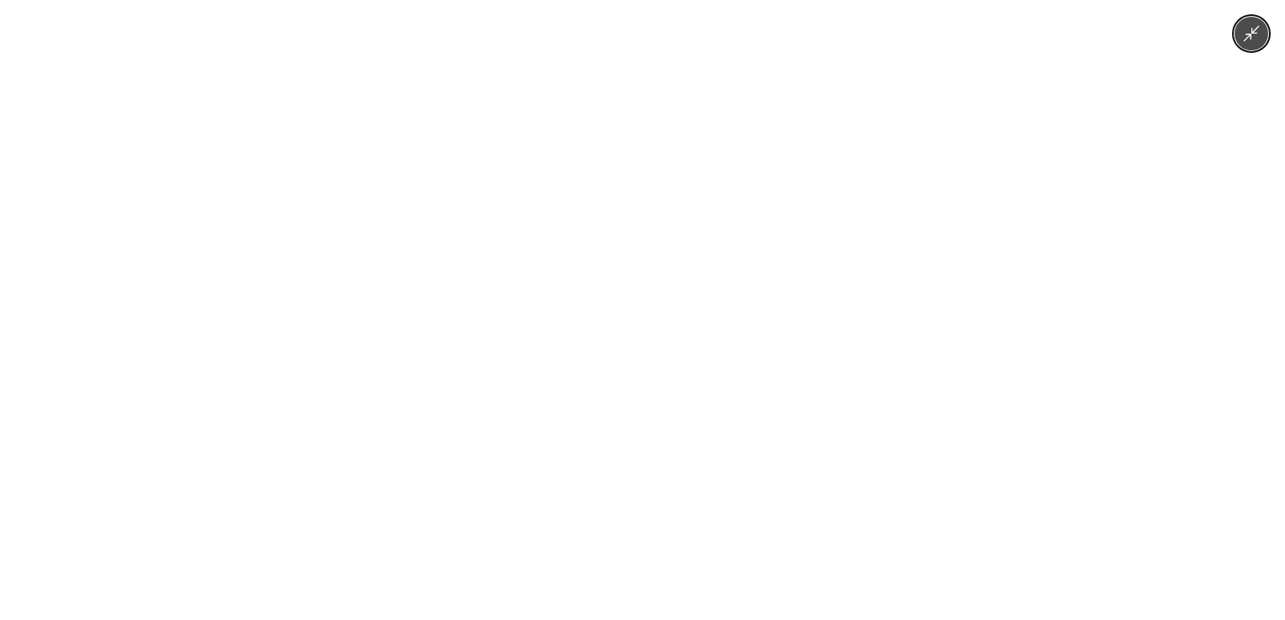
click at [616, 423] on img at bounding box center [642, 310] width 466 height 620
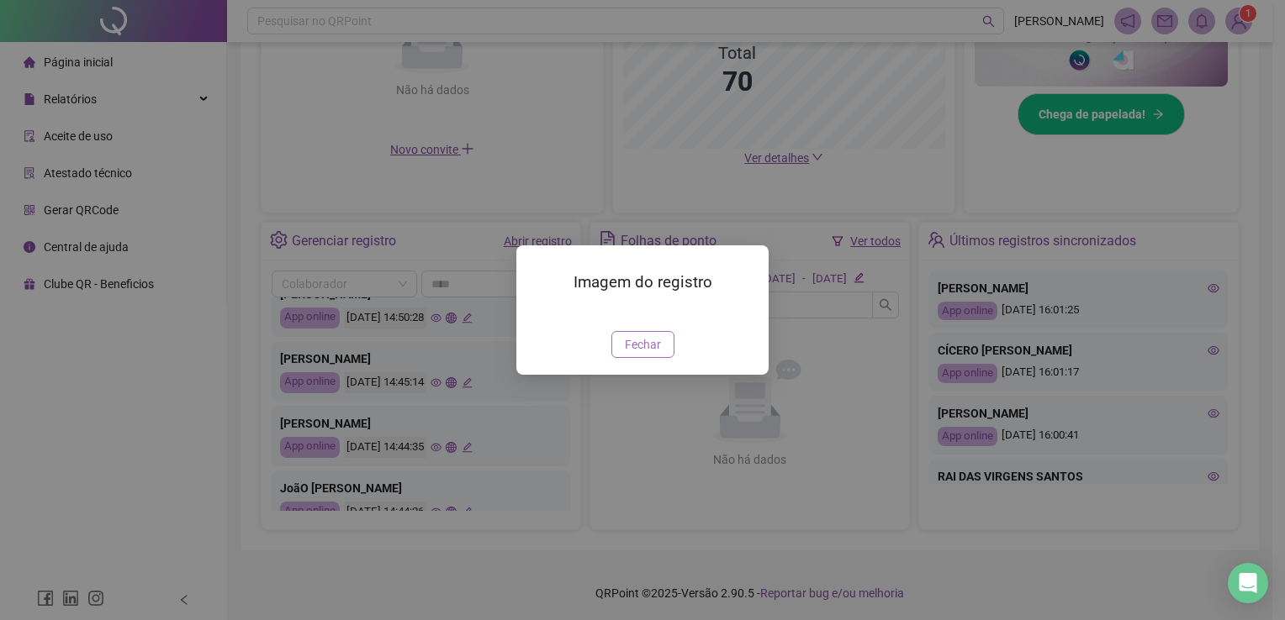
click at [649, 354] on span "Fechar" at bounding box center [643, 344] width 36 height 18
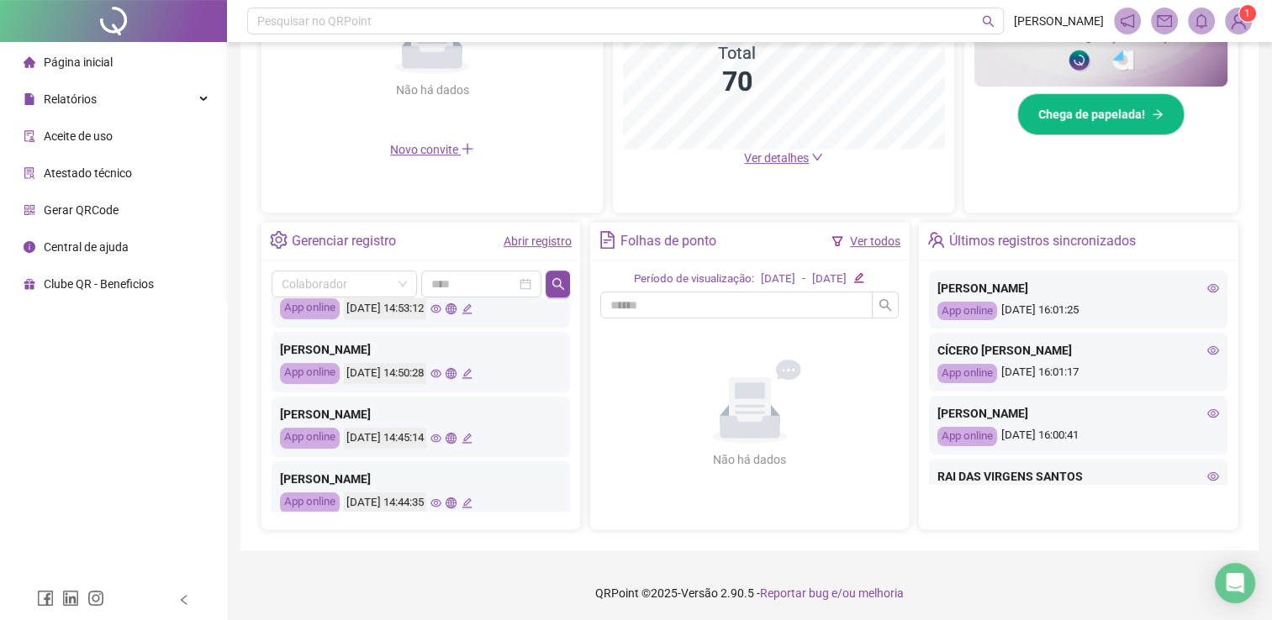
scroll to position [622, 0]
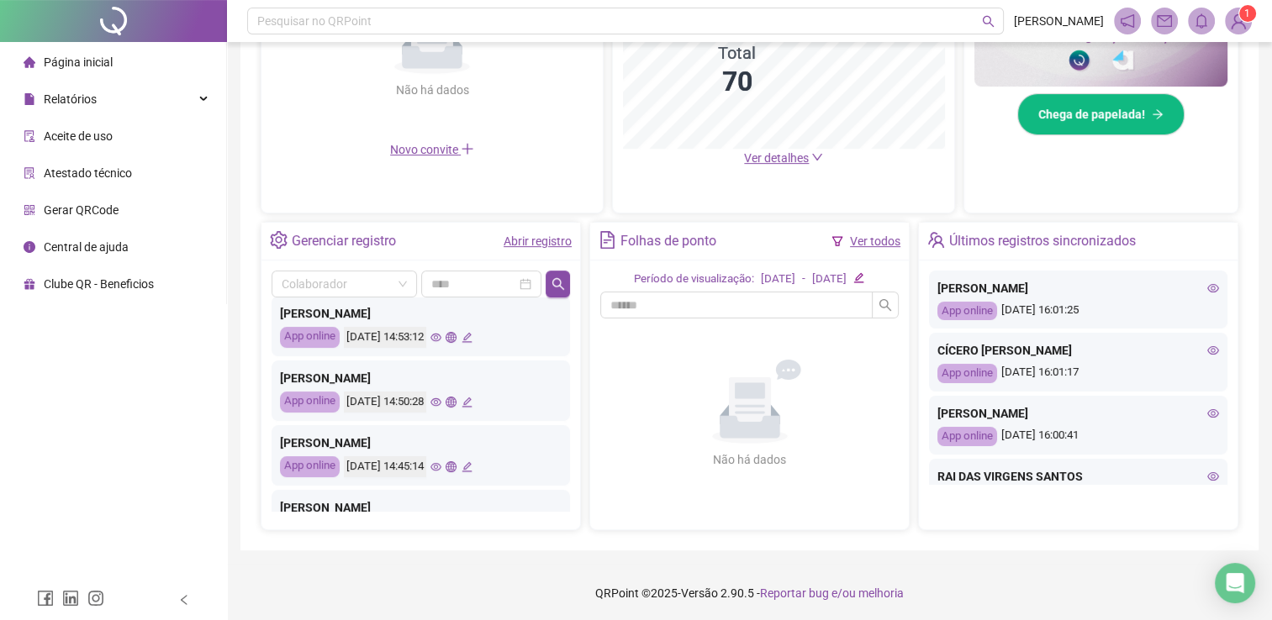
click at [441, 400] on icon "eye" at bounding box center [435, 403] width 11 height 8
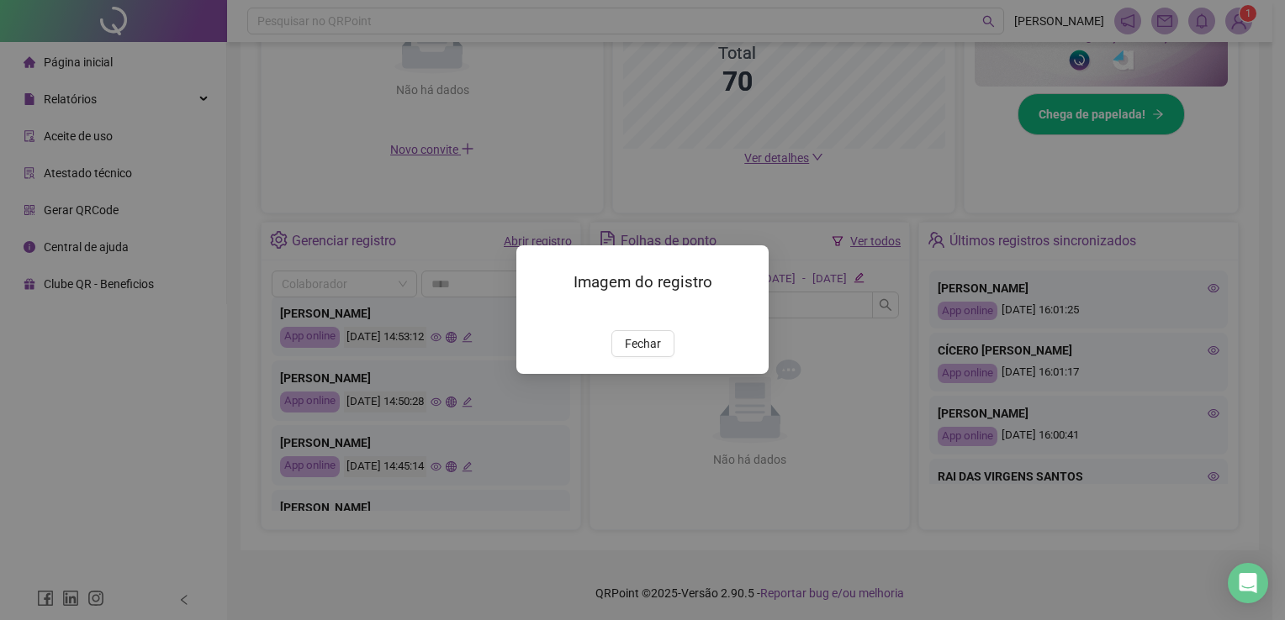
click at [462, 397] on div "Imagem do registro Fechar" at bounding box center [642, 310] width 1285 height 620
click at [536, 313] on img at bounding box center [536, 313] width 0 height 0
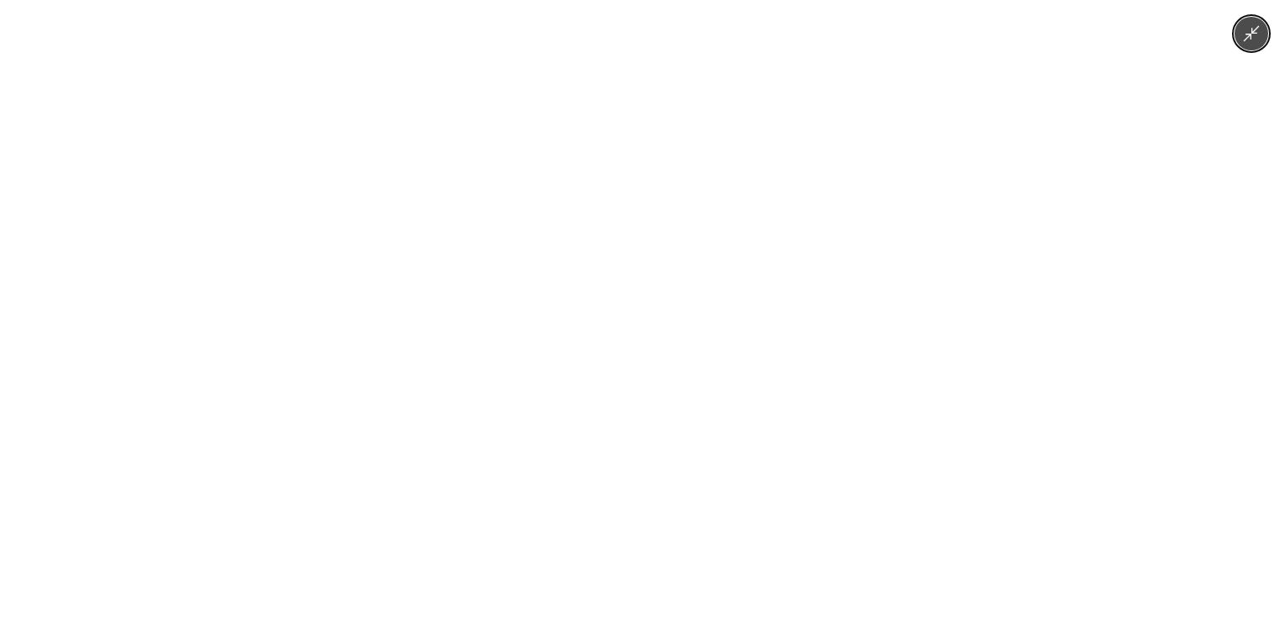
click at [1248, 41] on icon "Minimize image" at bounding box center [1251, 33] width 18 height 18
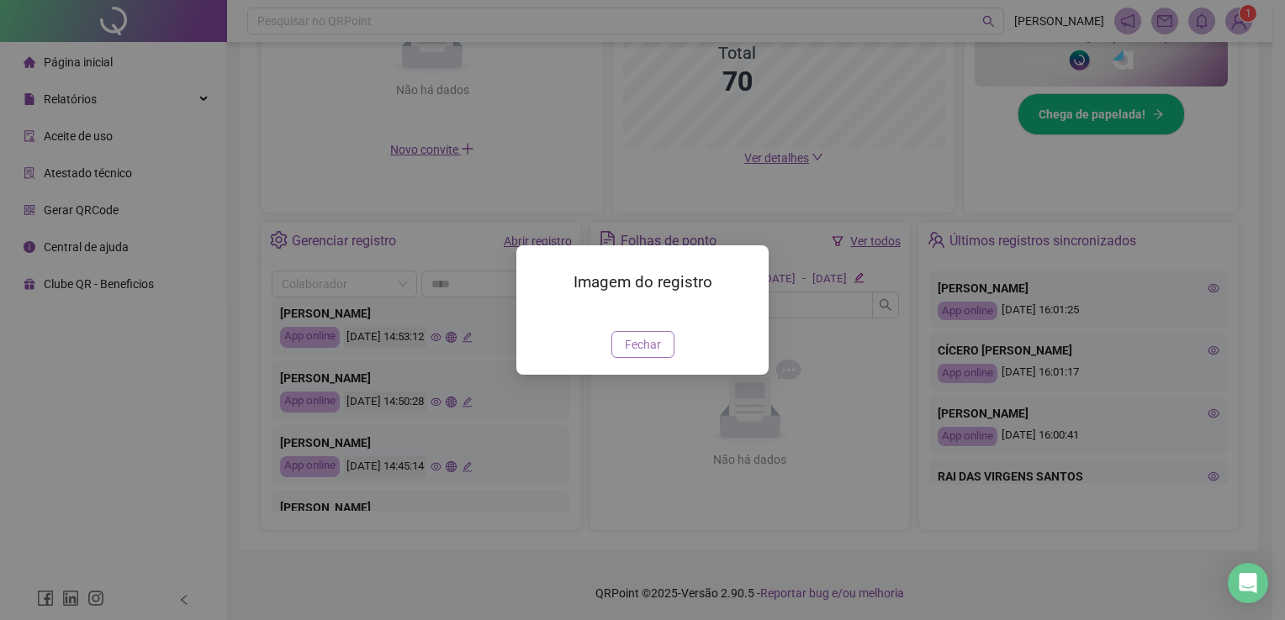
click at [632, 354] on span "Fechar" at bounding box center [643, 344] width 36 height 18
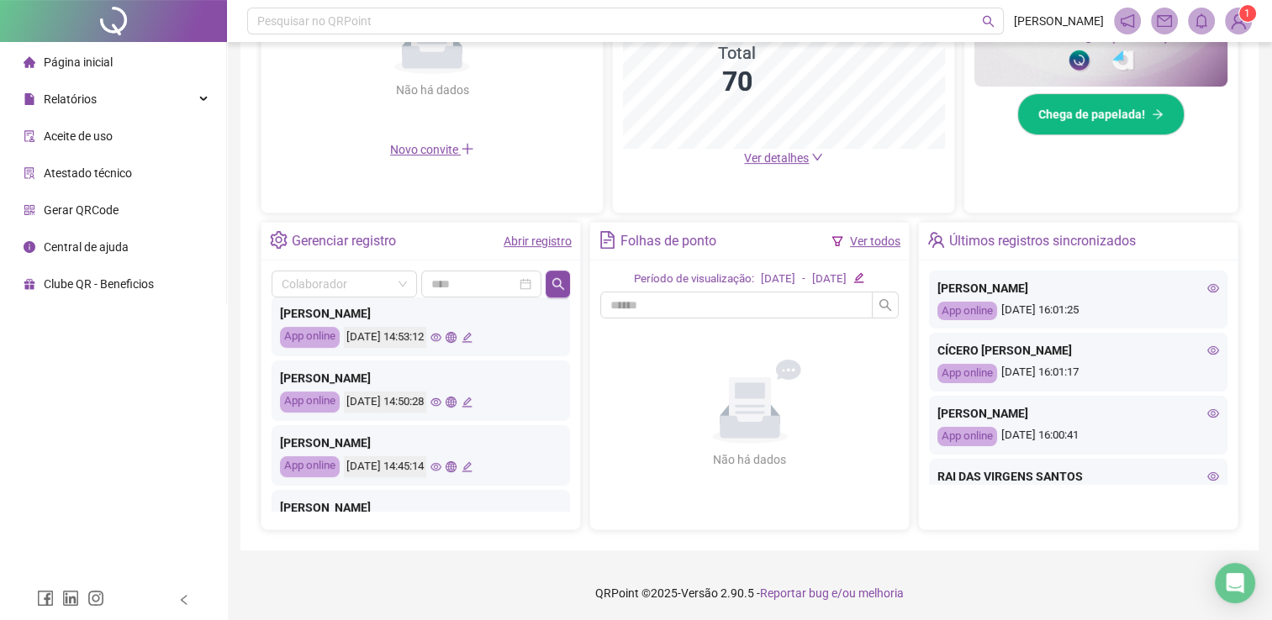
scroll to position [538, 0]
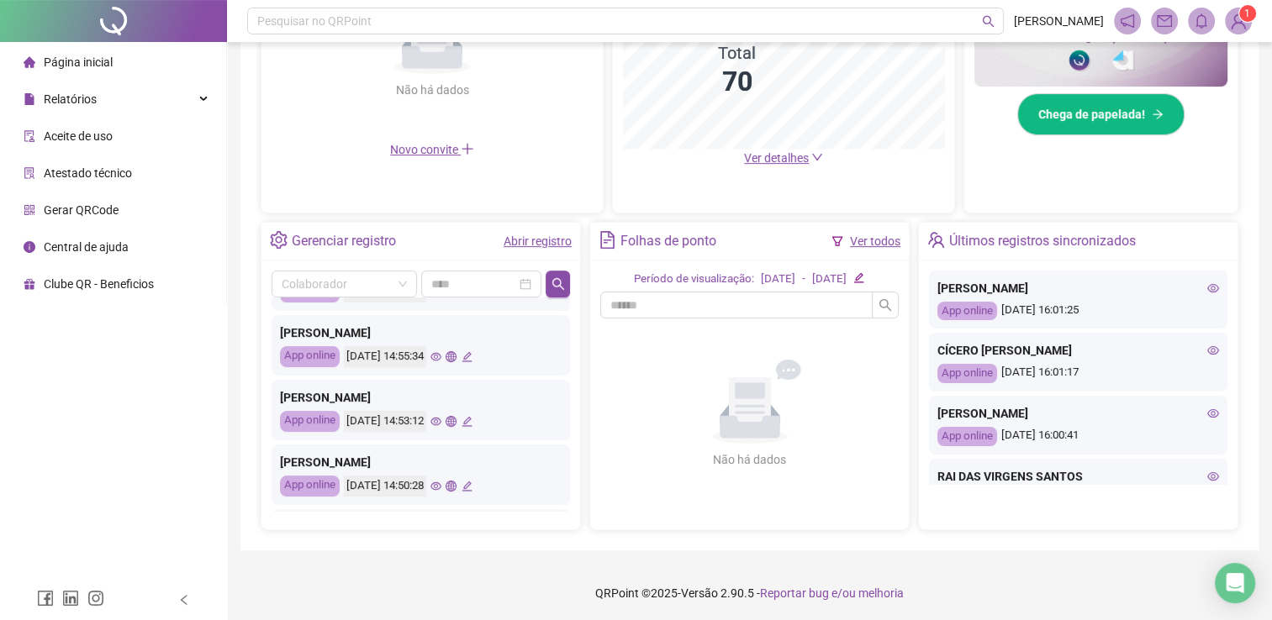
click at [441, 425] on icon "eye" at bounding box center [435, 421] width 11 height 11
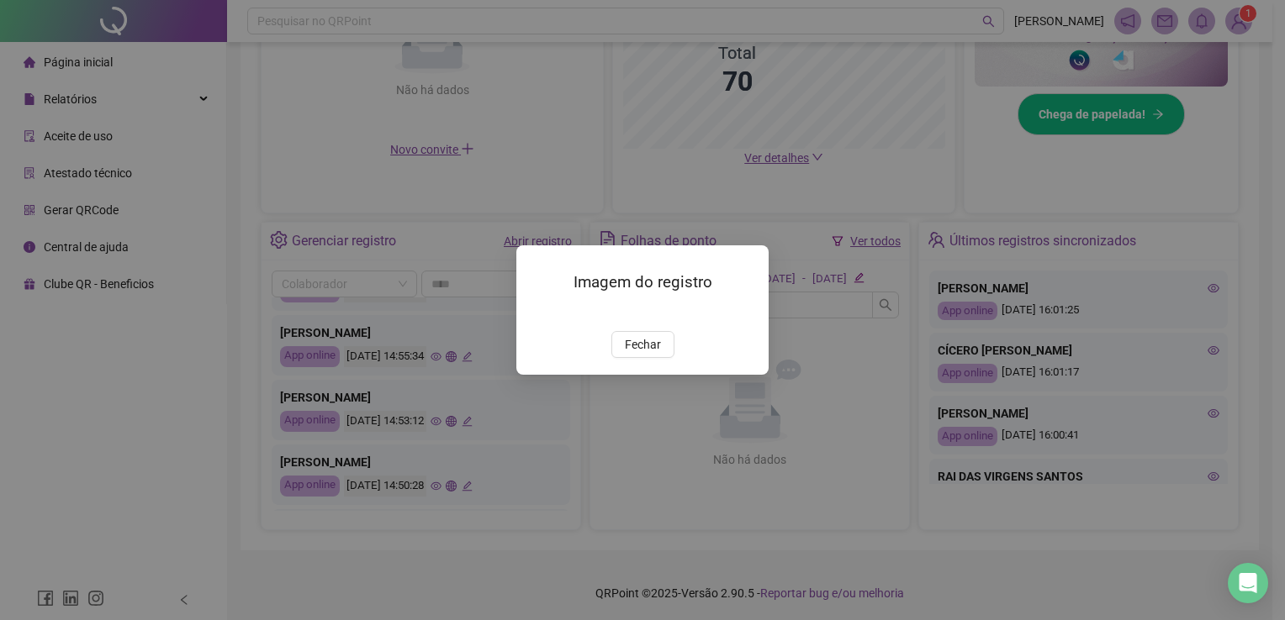
click at [536, 313] on img at bounding box center [536, 313] width 0 height 0
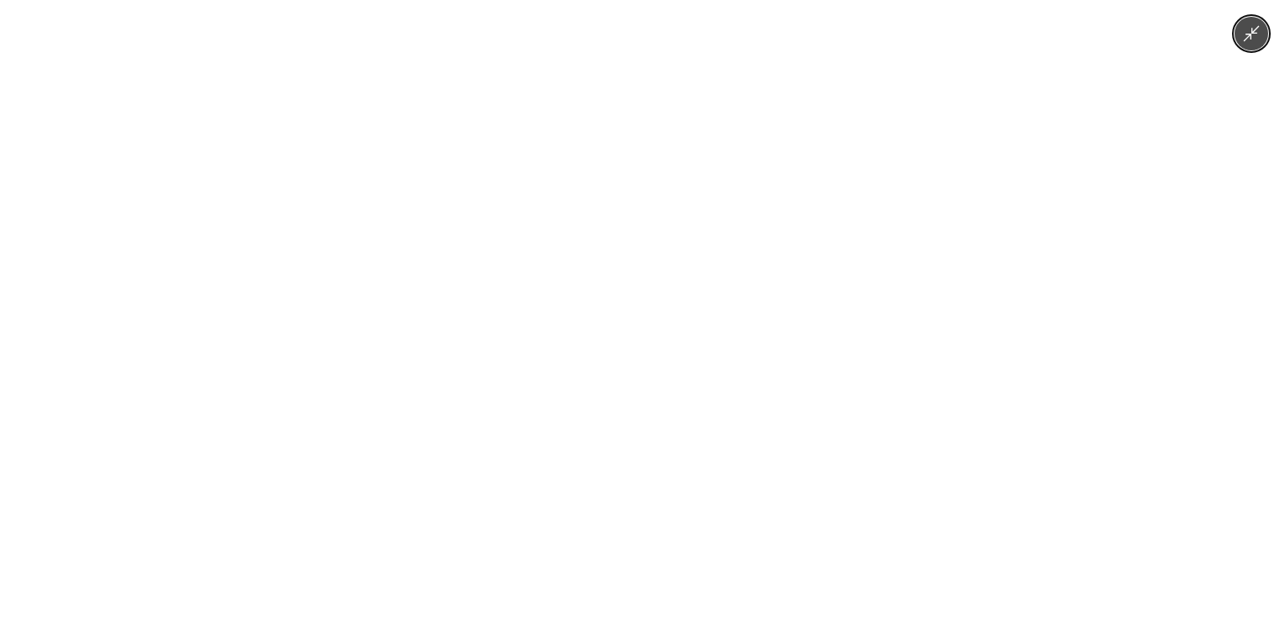
click at [1259, 34] on icon "Minimize image" at bounding box center [1251, 33] width 18 height 18
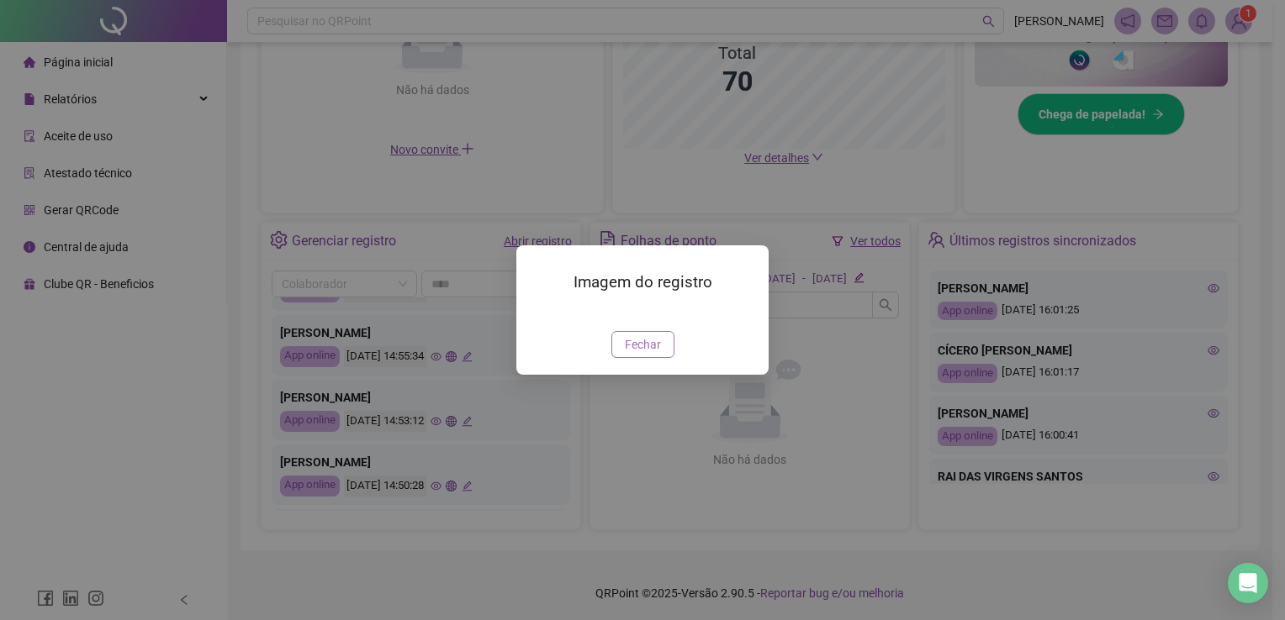
click at [657, 354] on span "Fechar" at bounding box center [643, 344] width 36 height 18
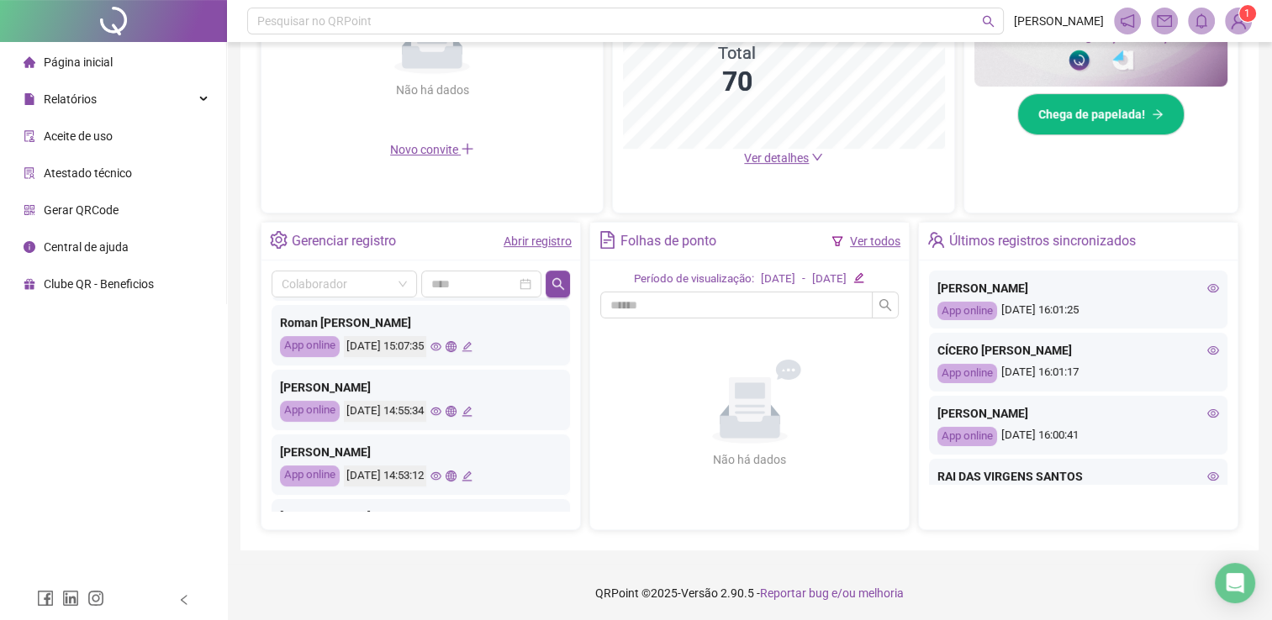
scroll to position [454, 0]
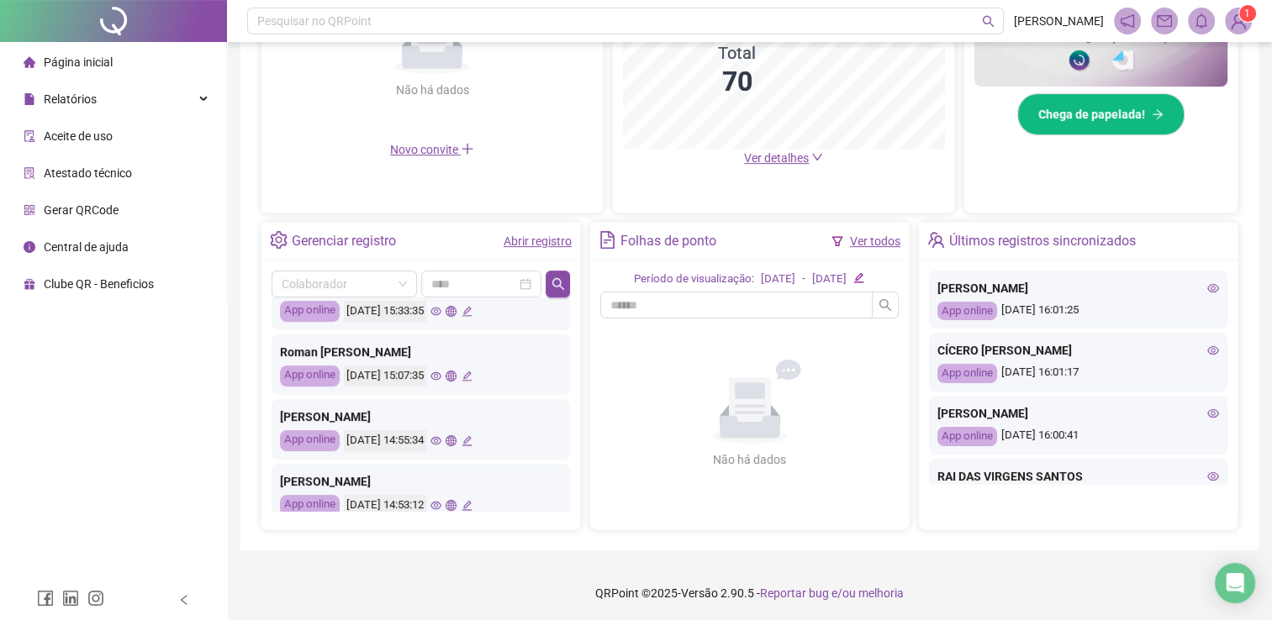
click at [441, 435] on icon "eye" at bounding box center [435, 440] width 11 height 11
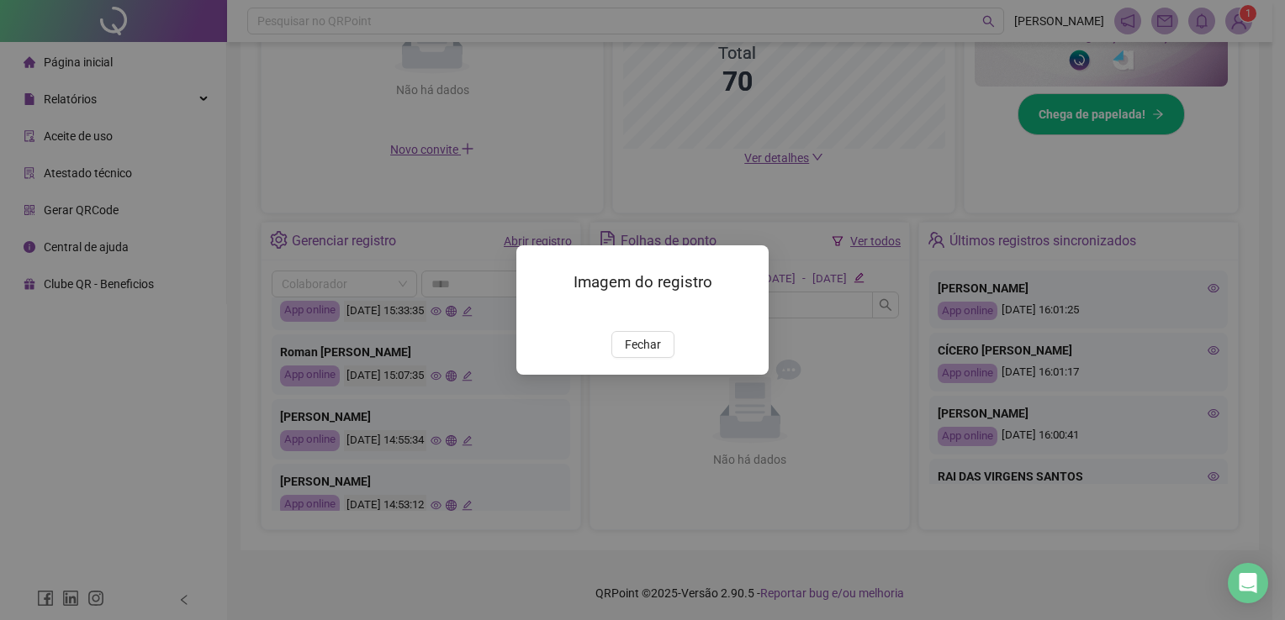
click at [536, 313] on img at bounding box center [536, 313] width 0 height 0
click at [629, 354] on span "Fechar" at bounding box center [643, 344] width 36 height 18
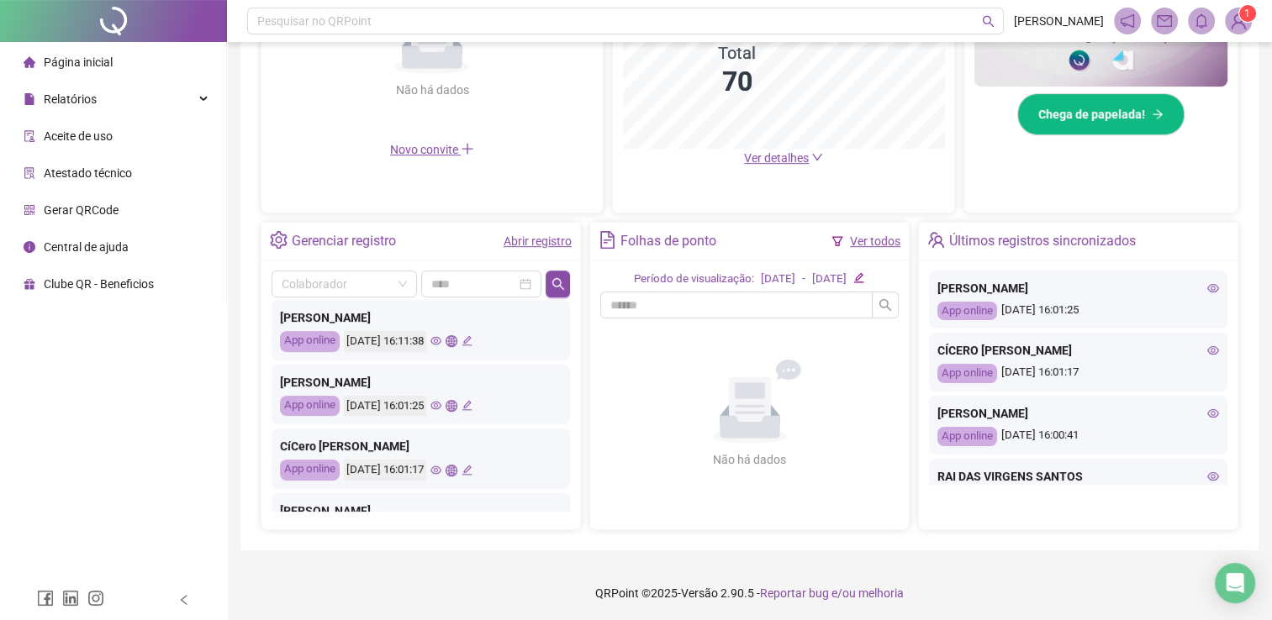
scroll to position [0, 0]
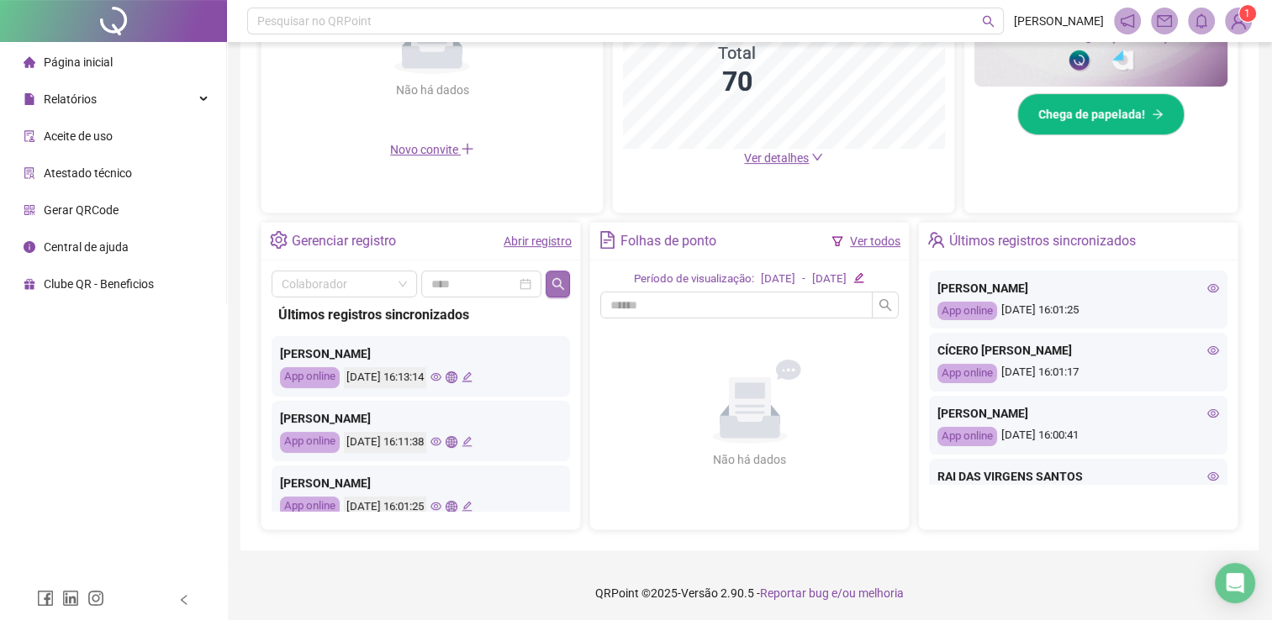
click at [556, 284] on icon "search" at bounding box center [558, 283] width 12 height 12
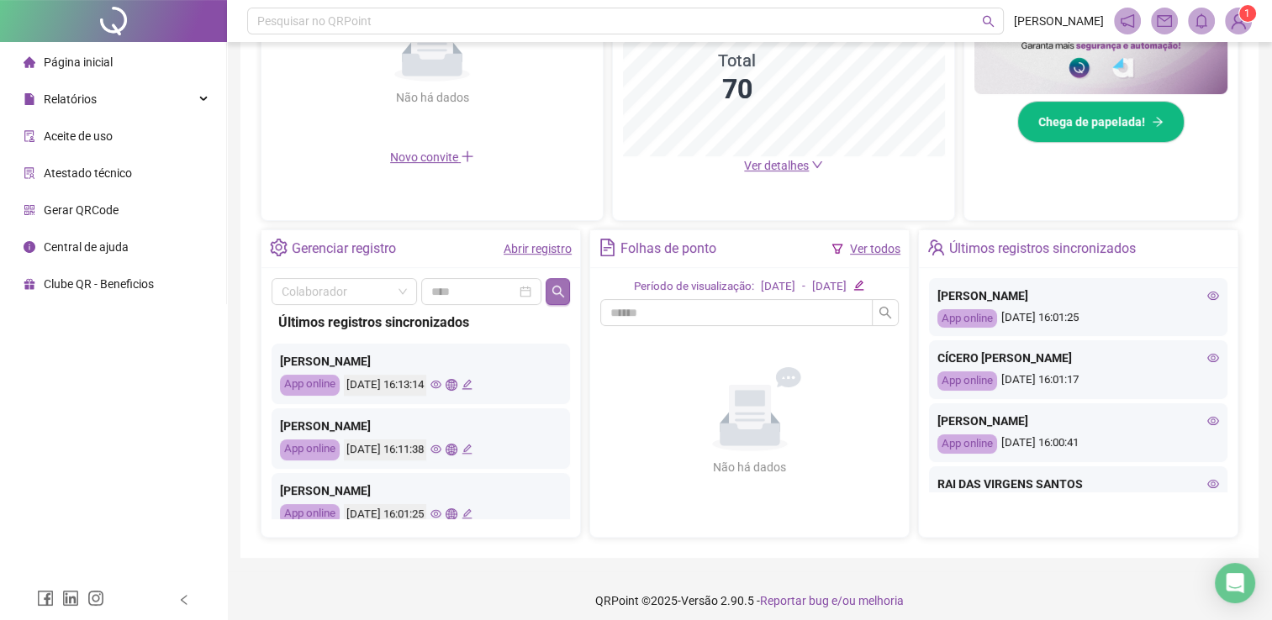
scroll to position [472, 0]
